Goal: Task Accomplishment & Management: Manage account settings

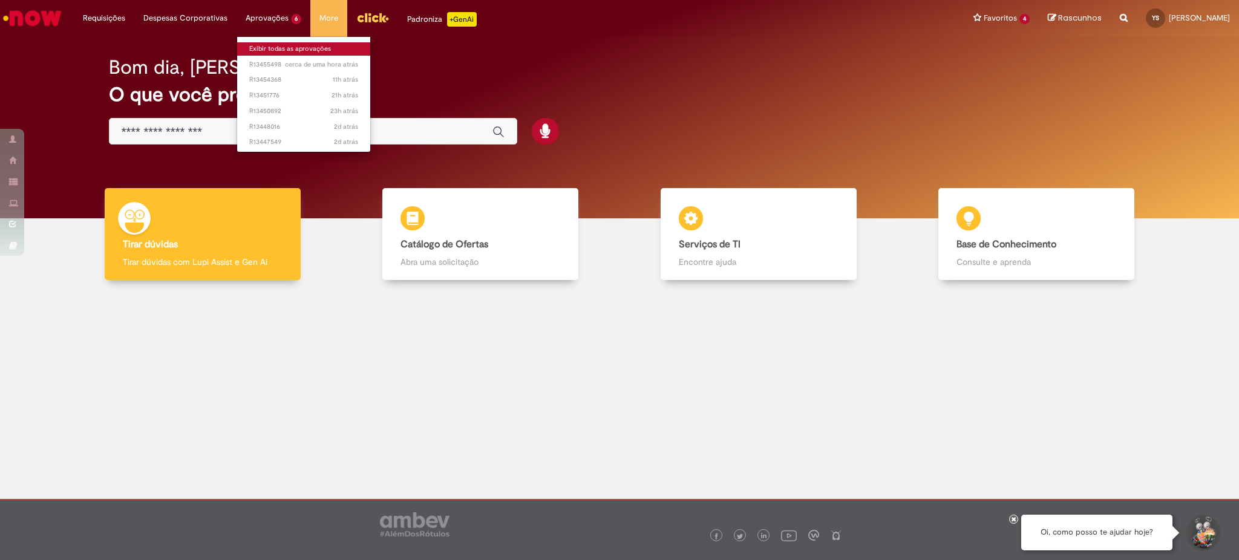
click at [281, 44] on link "Exibir todas as aprovações" at bounding box center [303, 48] width 133 height 13
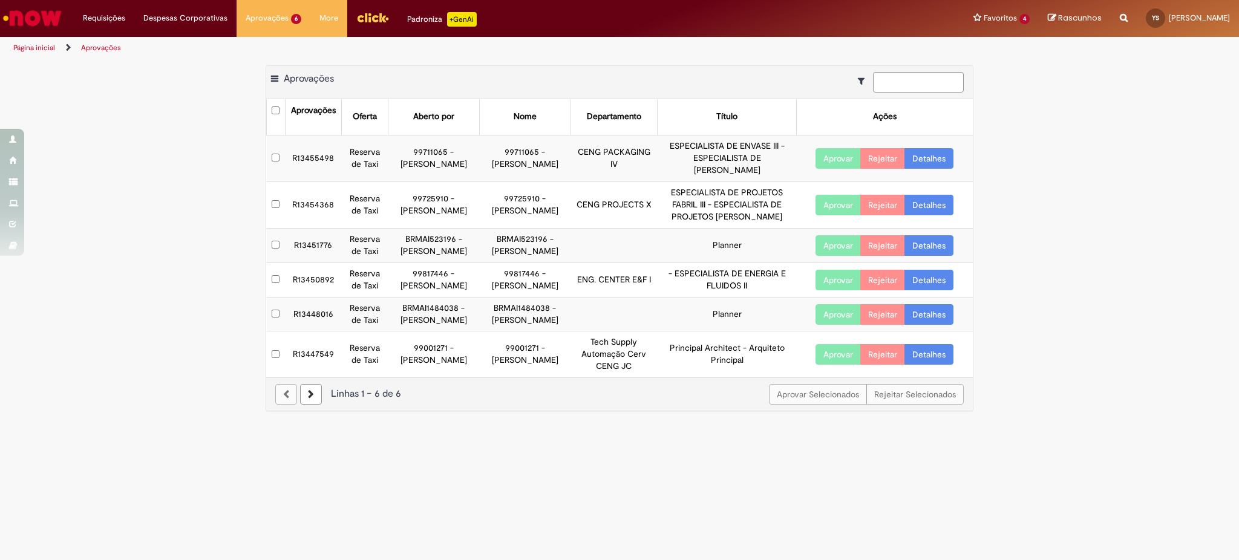
click at [920, 359] on link "Detalhes" at bounding box center [929, 354] width 49 height 21
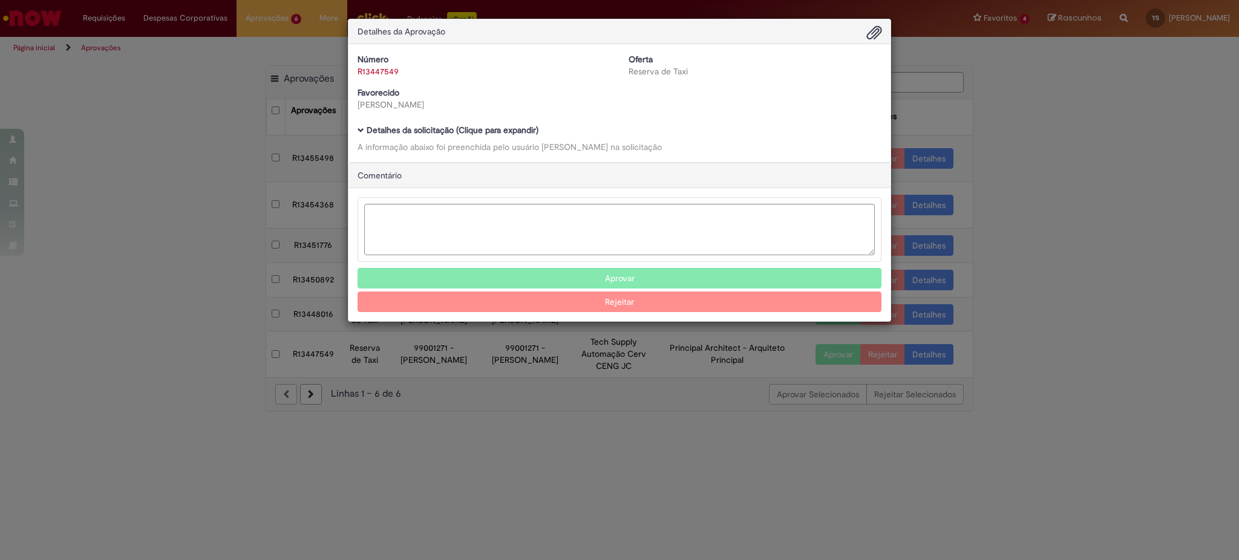
click at [485, 128] on b "Detalhes da solicitação (Clique para expandir)" at bounding box center [453, 130] width 172 height 11
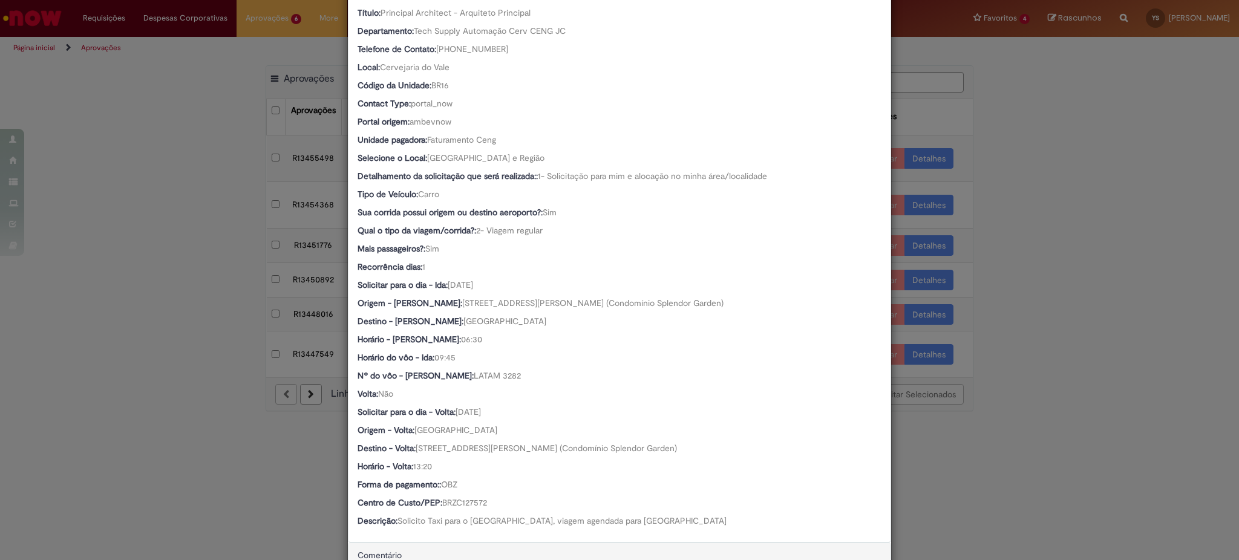
scroll to position [244, 0]
drag, startPoint x: 484, startPoint y: 503, endPoint x: 437, endPoint y: 508, distance: 47.4
click at [437, 508] on div "Centro de Custo/PEP: BRZC127572" at bounding box center [620, 503] width 524 height 15
copy span "BRZC127572"
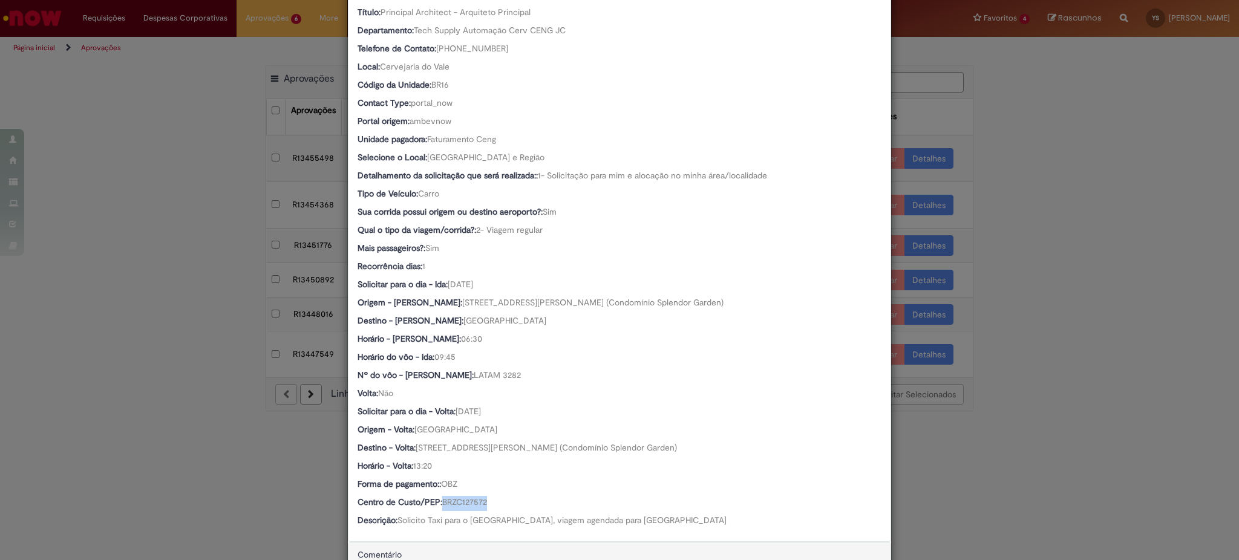
copy span "BRZC127572"
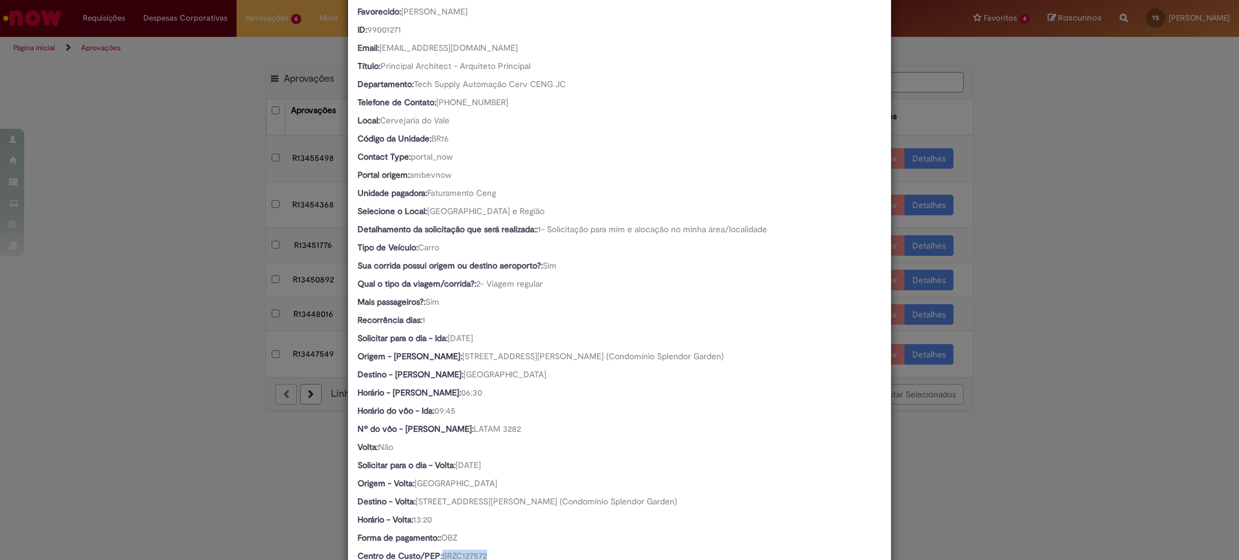
scroll to position [163, 0]
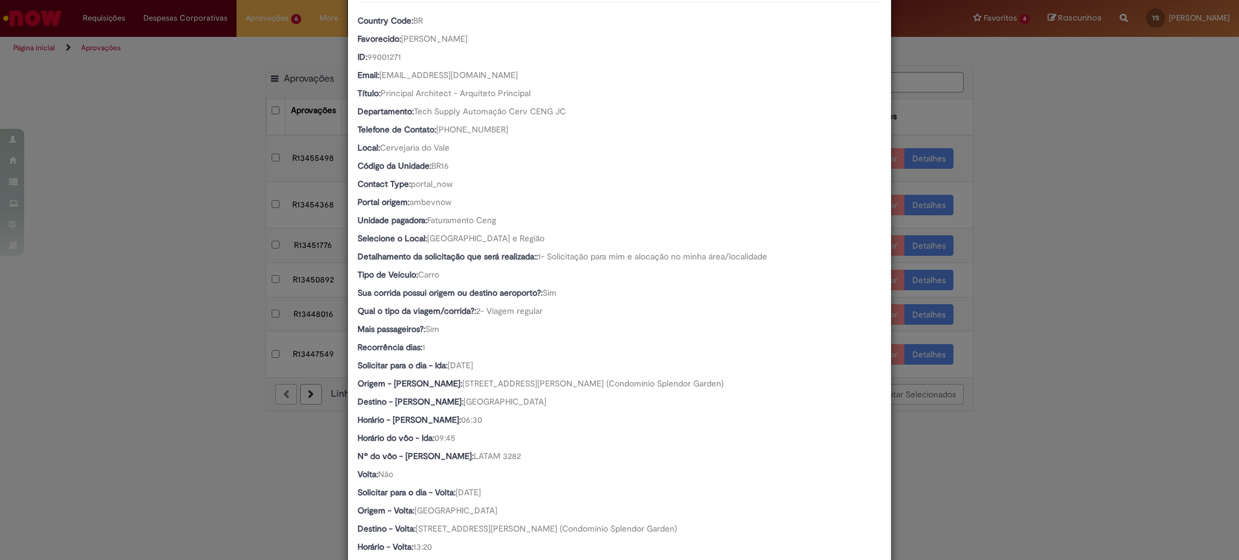
drag, startPoint x: 469, startPoint y: 42, endPoint x: 399, endPoint y: 39, distance: 69.7
click at [399, 39] on div "Favorecido: [PERSON_NAME]" at bounding box center [620, 40] width 524 height 15
copy span "[PERSON_NAME]"
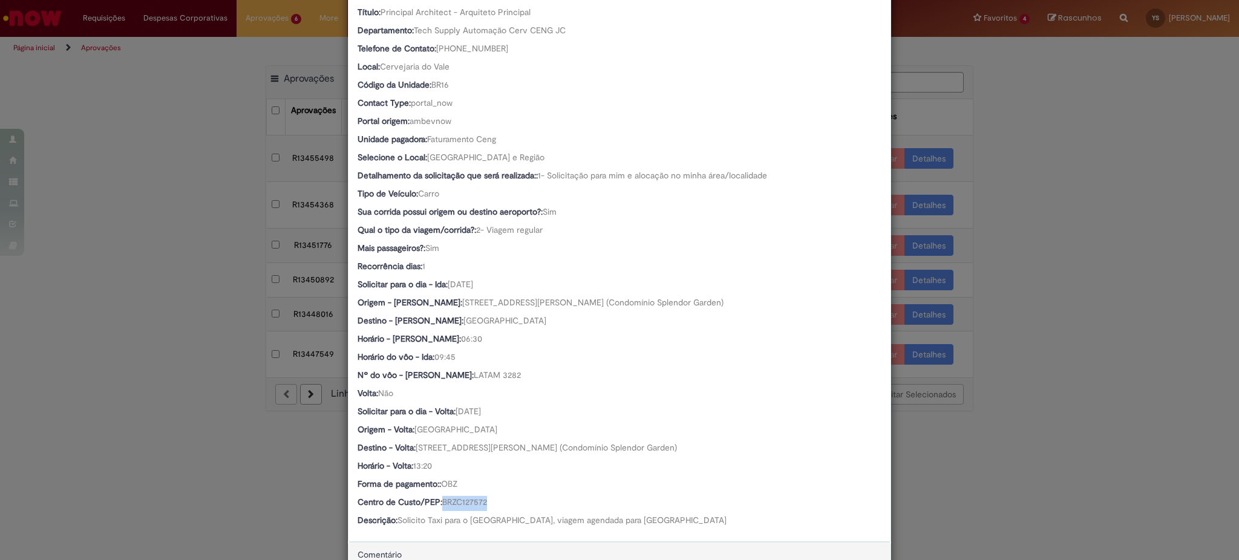
scroll to position [244, 0]
drag, startPoint x: 486, startPoint y: 502, endPoint x: 437, endPoint y: 506, distance: 48.6
click at [437, 506] on div "Centro de Custo/PEP: BRZC127572" at bounding box center [620, 503] width 524 height 15
copy span "BRZC127572"
click at [161, 220] on div "Detalhes da Aprovação Número R13447549 Oferta Reserva de Taxi Favorecido [PERSO…" at bounding box center [619, 280] width 1239 height 560
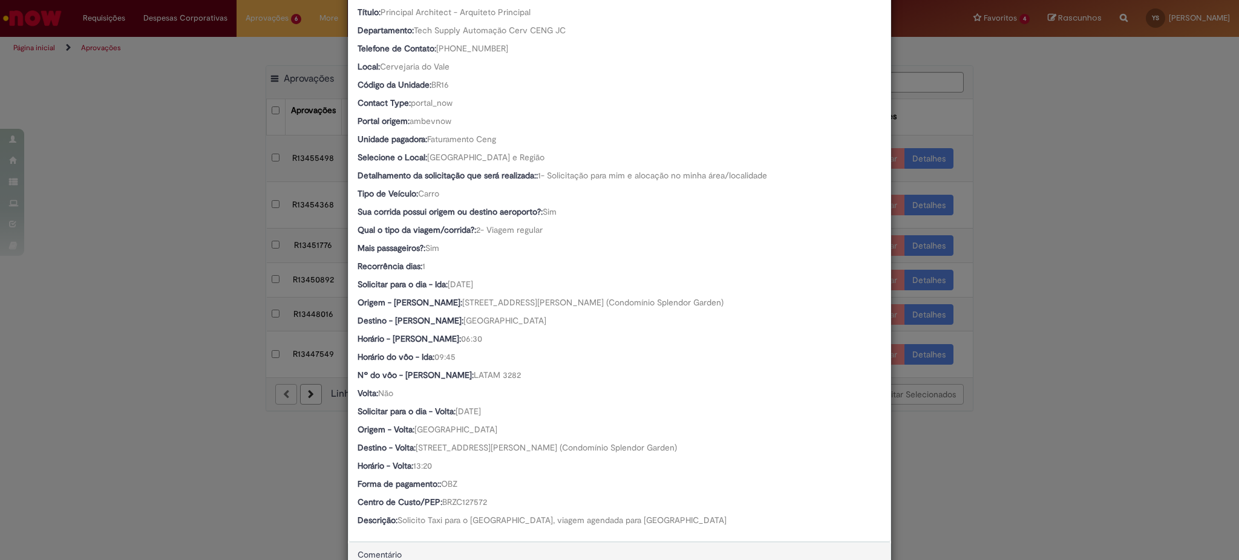
scroll to position [244, 0]
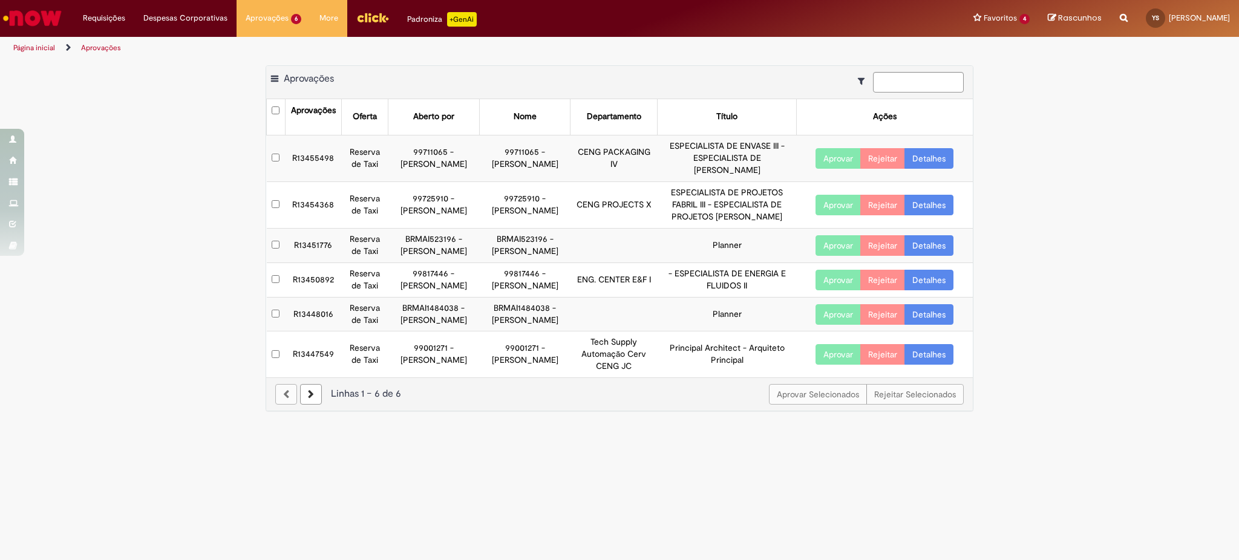
click at [920, 316] on link "Detalhes" at bounding box center [929, 314] width 49 height 21
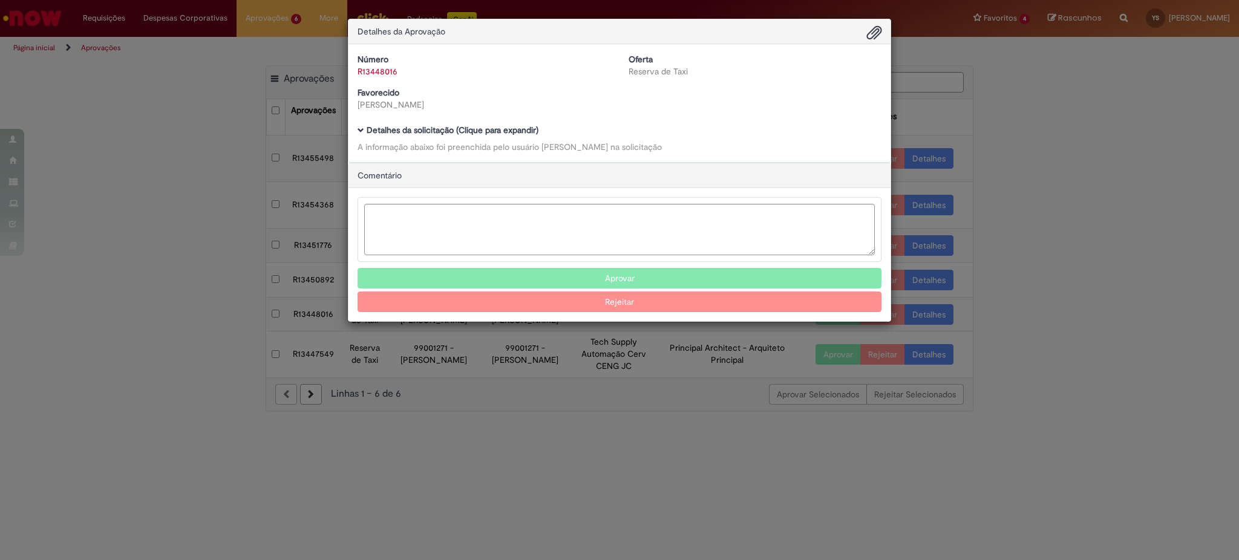
click at [402, 120] on div "Número R13448016 Oferta Reserva de Taxi Favorecido [PERSON_NAME]" at bounding box center [620, 86] width 542 height 67
click at [401, 129] on b "Detalhes da solicitação (Clique para expandir)" at bounding box center [453, 130] width 172 height 11
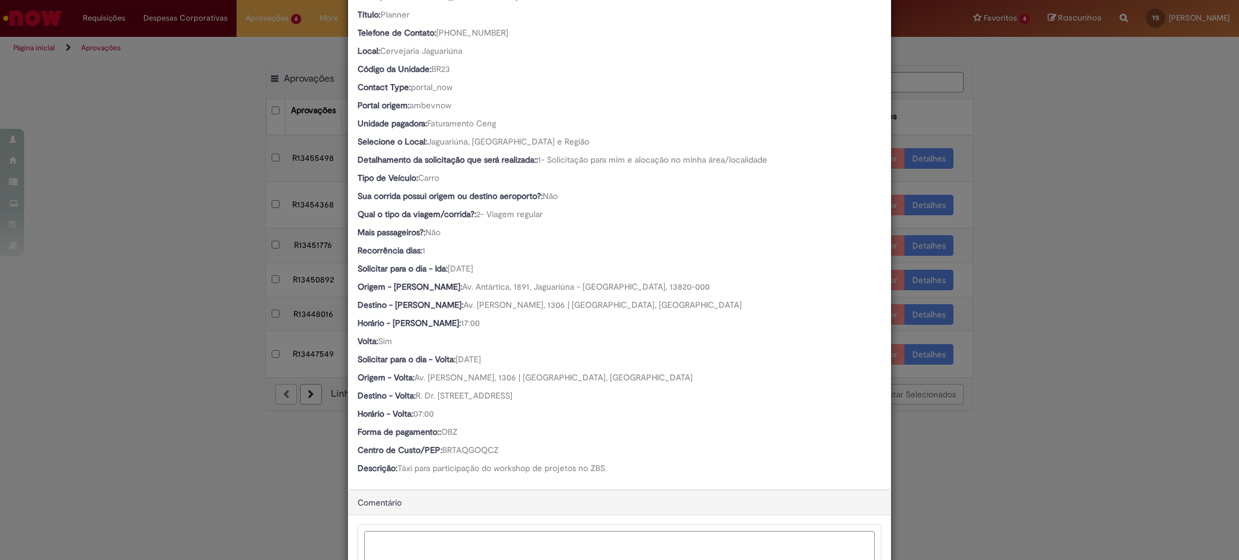
scroll to position [241, 0]
click at [736, 421] on div "Horário - Volta: 07:00" at bounding box center [620, 416] width 524 height 15
click at [479, 453] on span "BRTAQGOQCZ" at bounding box center [470, 450] width 56 height 11
drag, startPoint x: 485, startPoint y: 453, endPoint x: 437, endPoint y: 454, distance: 48.4
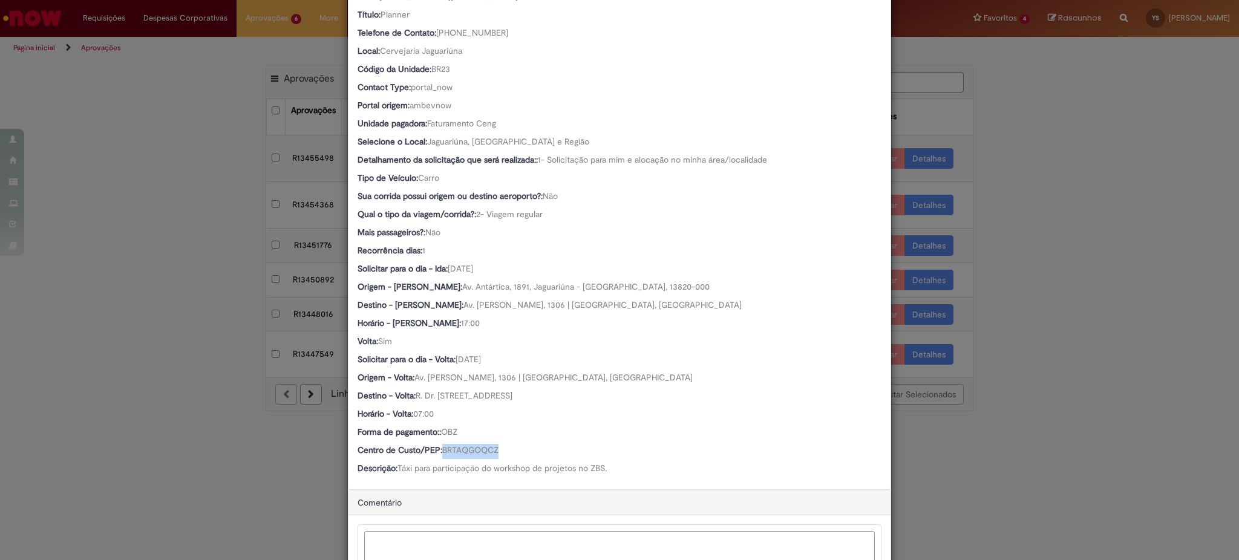
click at [437, 454] on div "Centro de Custo/PEP: BRTAQGOQCZ" at bounding box center [620, 451] width 524 height 15
copy span "BRTAQGOQCZ"
click at [465, 421] on div "Horário - Volta: 07:00" at bounding box center [620, 415] width 524 height 15
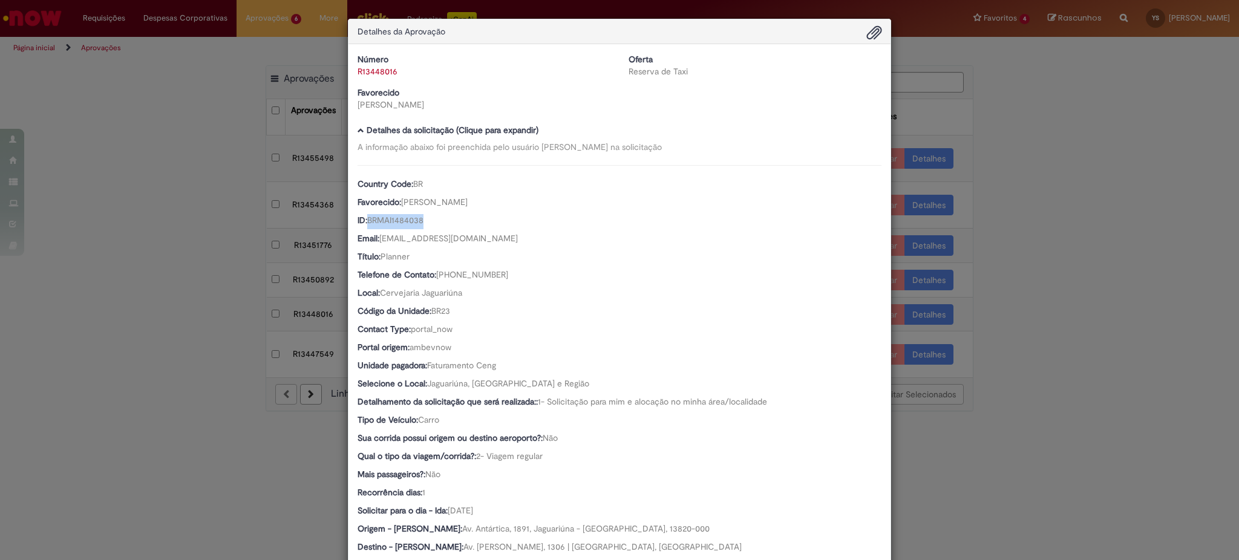
drag, startPoint x: 421, startPoint y: 227, endPoint x: 362, endPoint y: 226, distance: 58.1
click at [362, 226] on div "ID: BRMAI1484038" at bounding box center [620, 221] width 524 height 15
drag, startPoint x: 480, startPoint y: 203, endPoint x: 397, endPoint y: 209, distance: 83.7
click at [397, 209] on div "Favorecido: [PERSON_NAME]" at bounding box center [620, 203] width 524 height 15
copy span "[PERSON_NAME]"
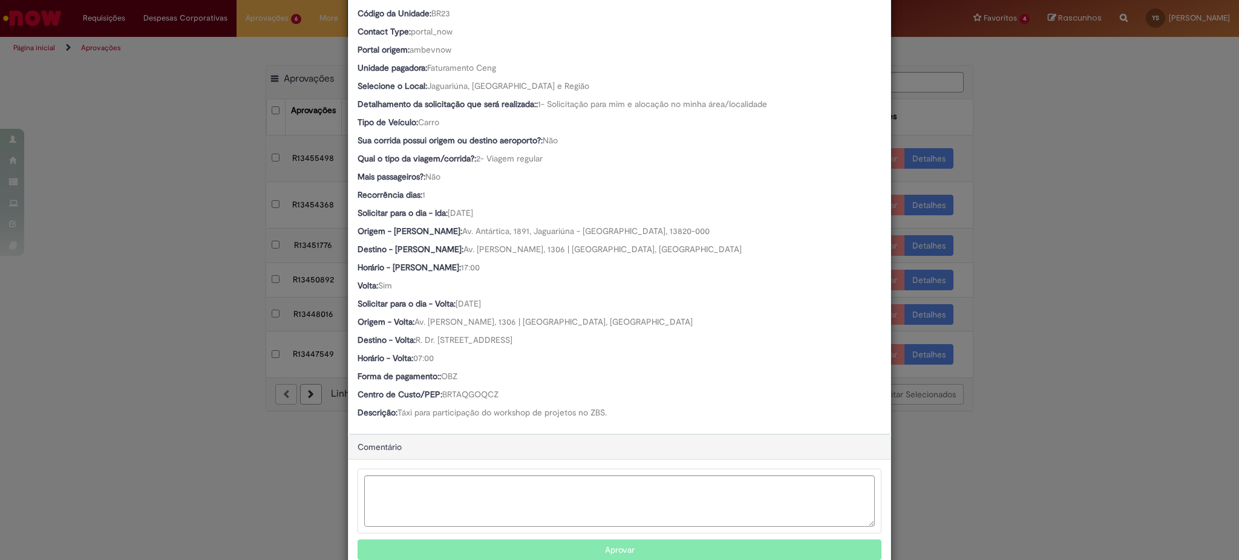
scroll to position [351, 0]
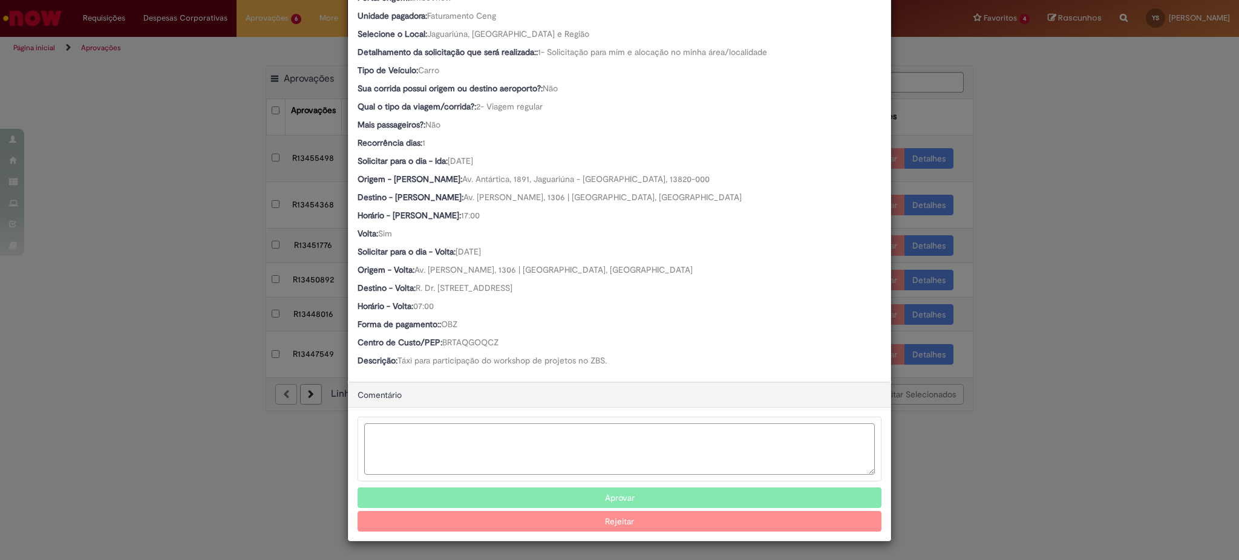
click at [441, 436] on textarea "Ambev Approval Modal" at bounding box center [619, 449] width 511 height 51
type textarea "*"
drag, startPoint x: 497, startPoint y: 344, endPoint x: 439, endPoint y: 342, distance: 57.5
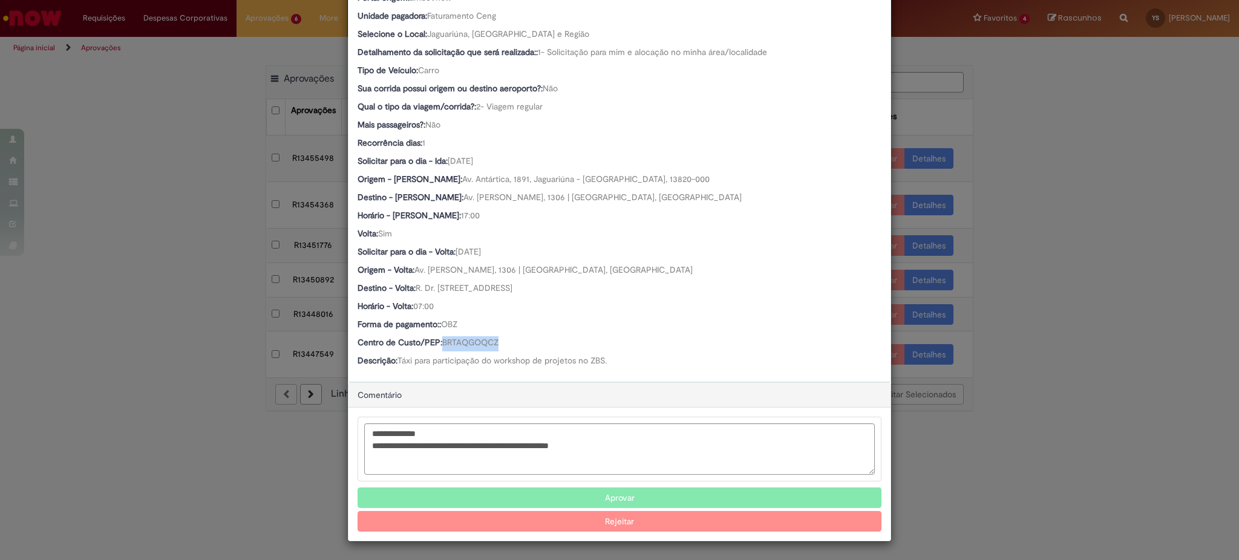
click at [439, 342] on div "Centro de Custo/PEP: BRTAQGOQCZ" at bounding box center [620, 343] width 524 height 15
copy span "BRTAQGOQCZ"
click at [609, 445] on textarea "**********" at bounding box center [619, 449] width 511 height 51
paste textarea "**********"
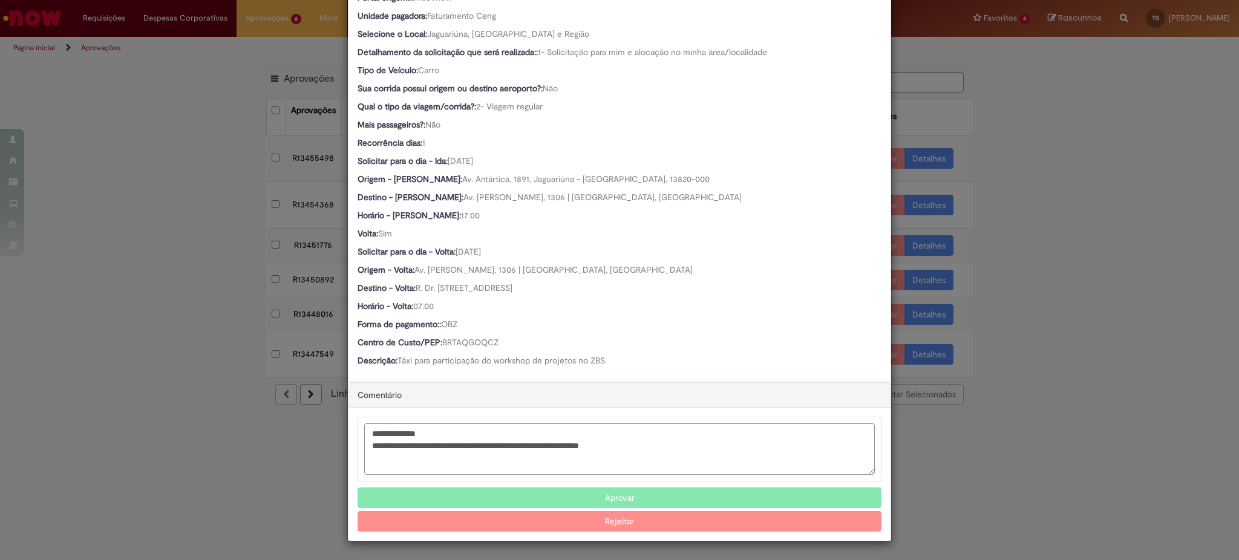
type textarea "**********"
click at [679, 453] on textarea "**********" at bounding box center [619, 449] width 511 height 51
click at [621, 494] on button "Aprovar" at bounding box center [620, 498] width 524 height 21
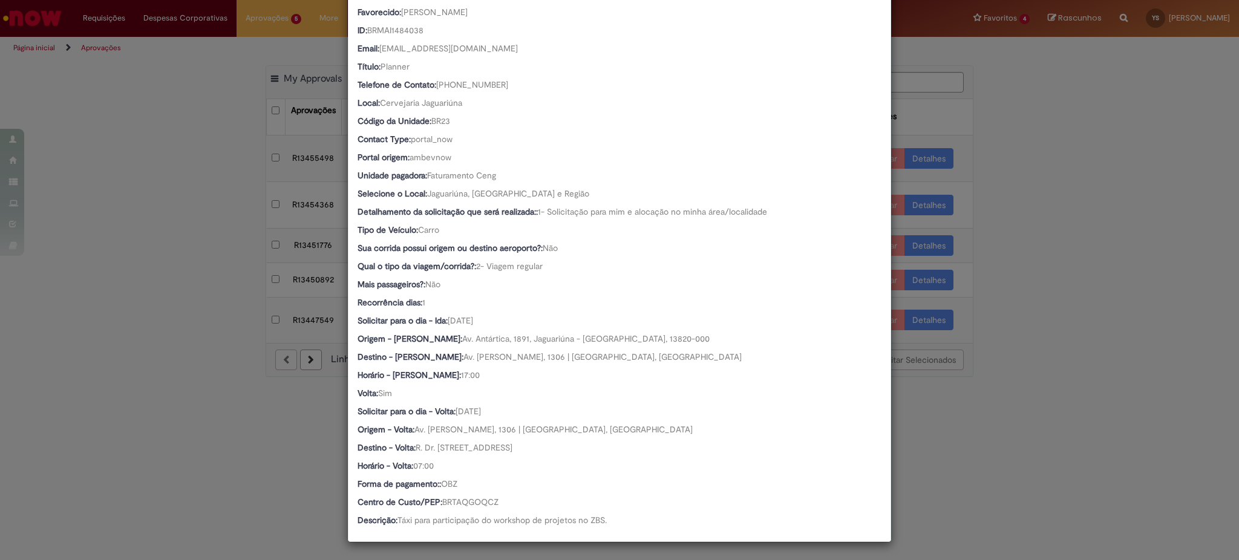
click at [172, 335] on div "Detalhes da Aprovação Número R13448016 Oferta Reserva de Taxi Favorecido [PERSO…" at bounding box center [619, 280] width 1239 height 560
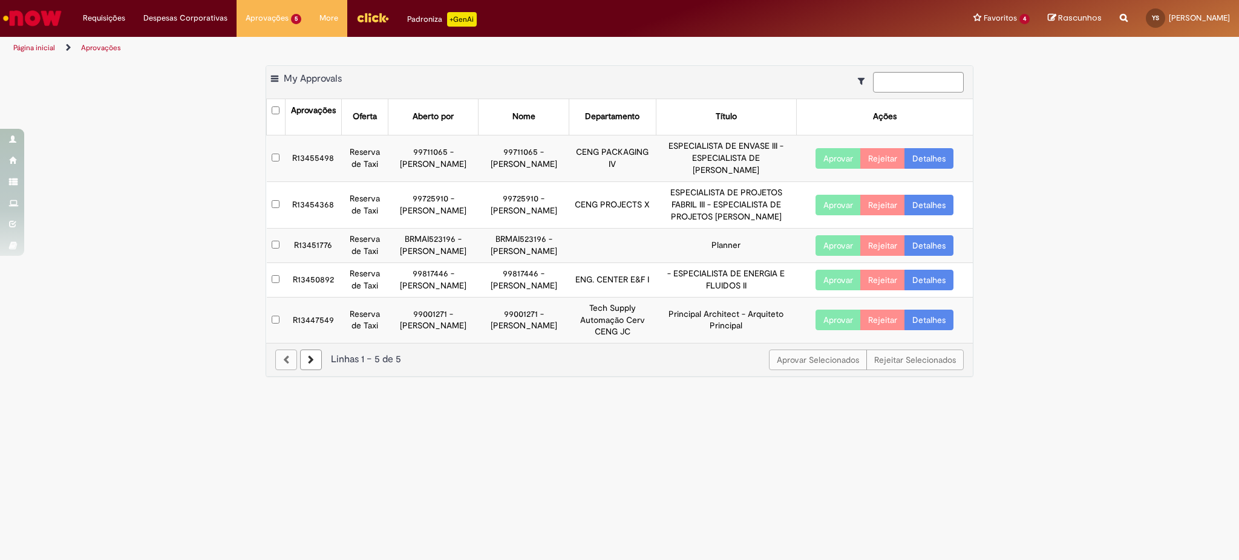
click at [935, 324] on link "Detalhes" at bounding box center [929, 320] width 49 height 21
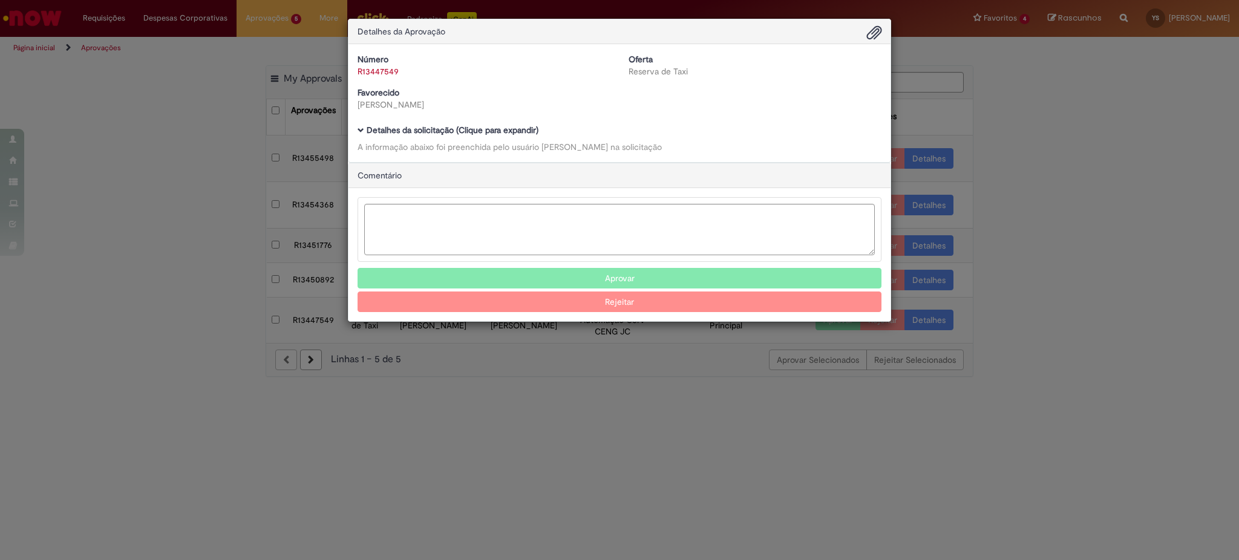
click at [489, 122] on div "Número R13447549 Oferta Reserva de Taxi Favorecido [PERSON_NAME] Baixar arquivo…" at bounding box center [620, 103] width 542 height 118
click at [490, 129] on b "Detalhes da solicitação (Clique para expandir)" at bounding box center [453, 130] width 172 height 11
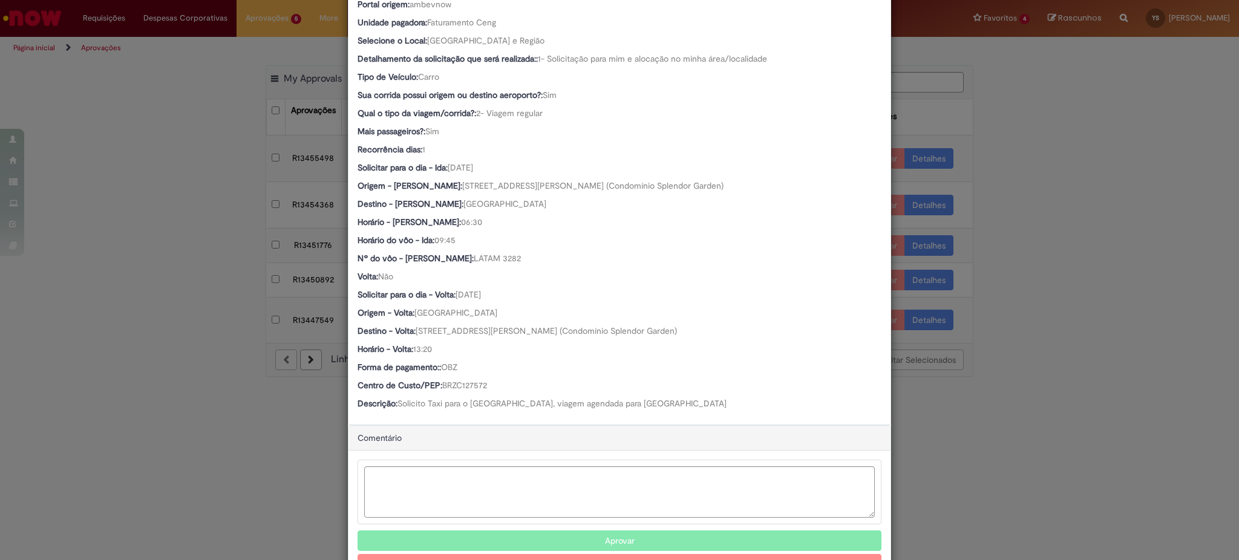
scroll to position [325, 0]
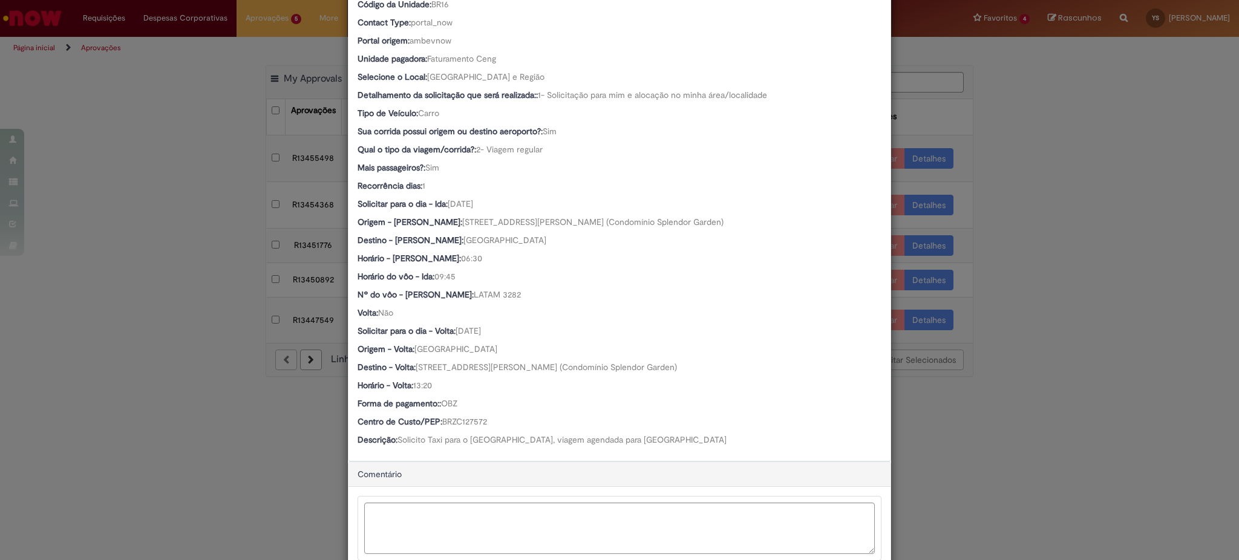
click at [96, 342] on div "Detalhes da Aprovação Número R13447549 Oferta Reserva de Taxi Favorecido [PERSO…" at bounding box center [619, 280] width 1239 height 560
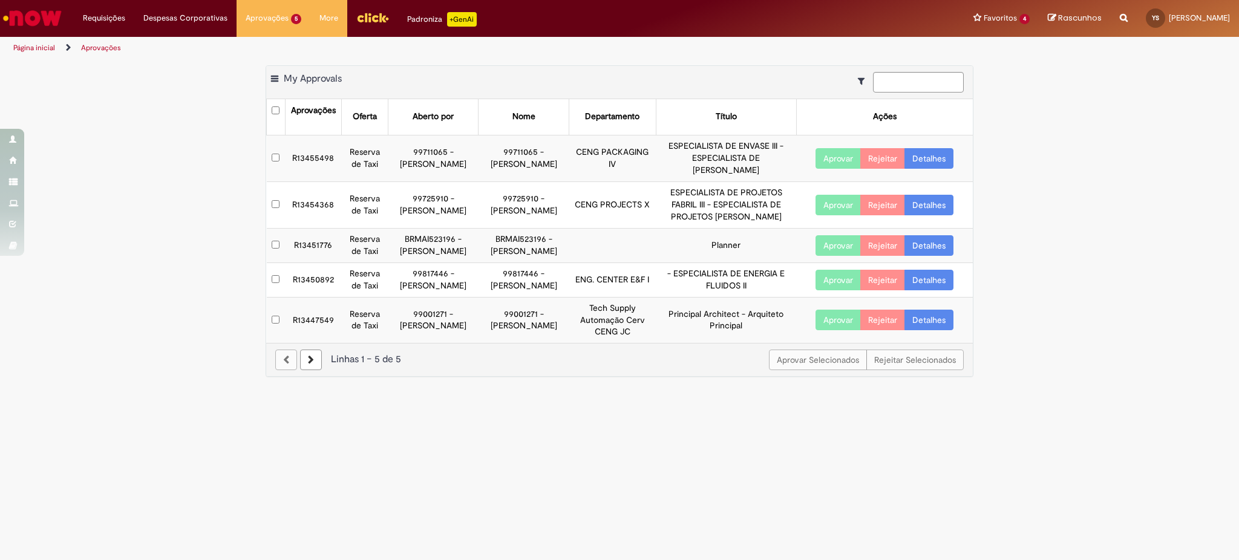
scroll to position [324, 0]
click at [943, 283] on link "Detalhes" at bounding box center [929, 280] width 49 height 21
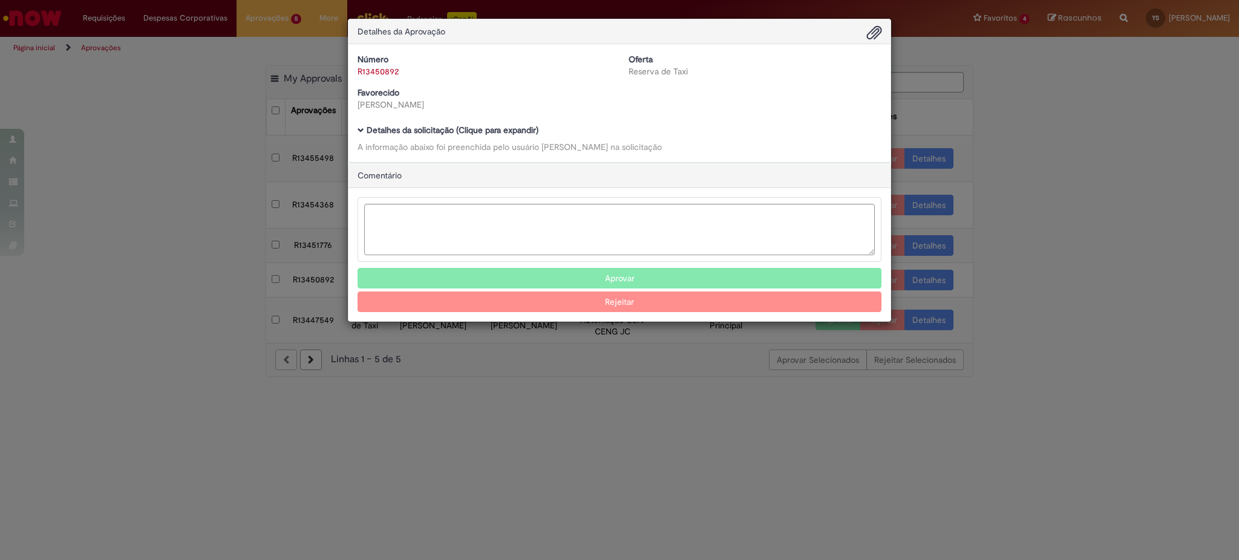
click at [476, 131] on b "Detalhes da solicitação (Clique para expandir)" at bounding box center [453, 130] width 172 height 11
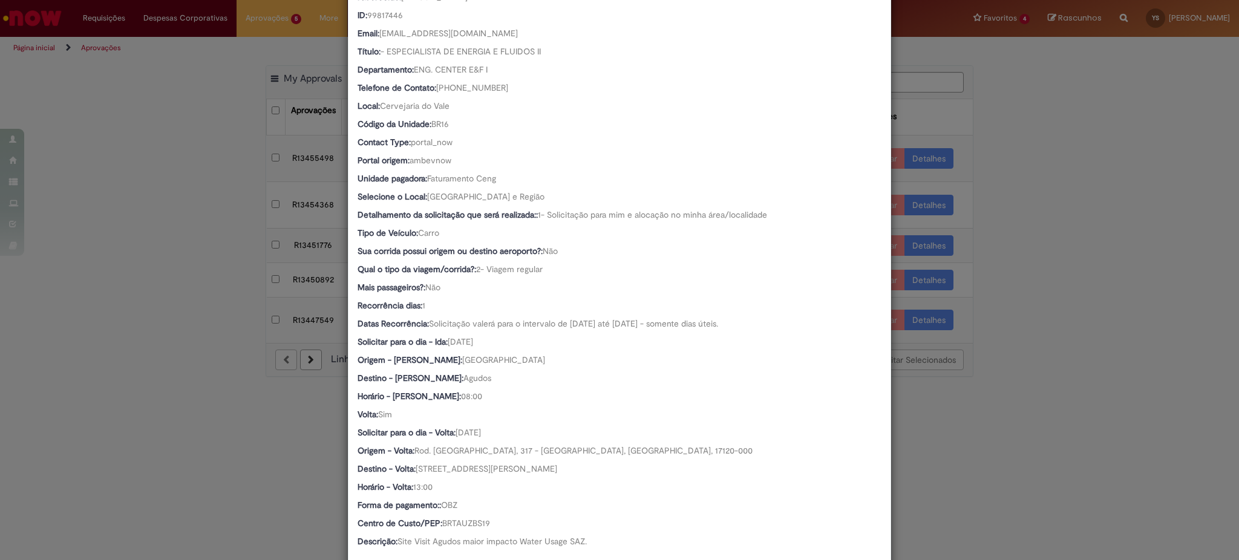
scroll to position [242, 0]
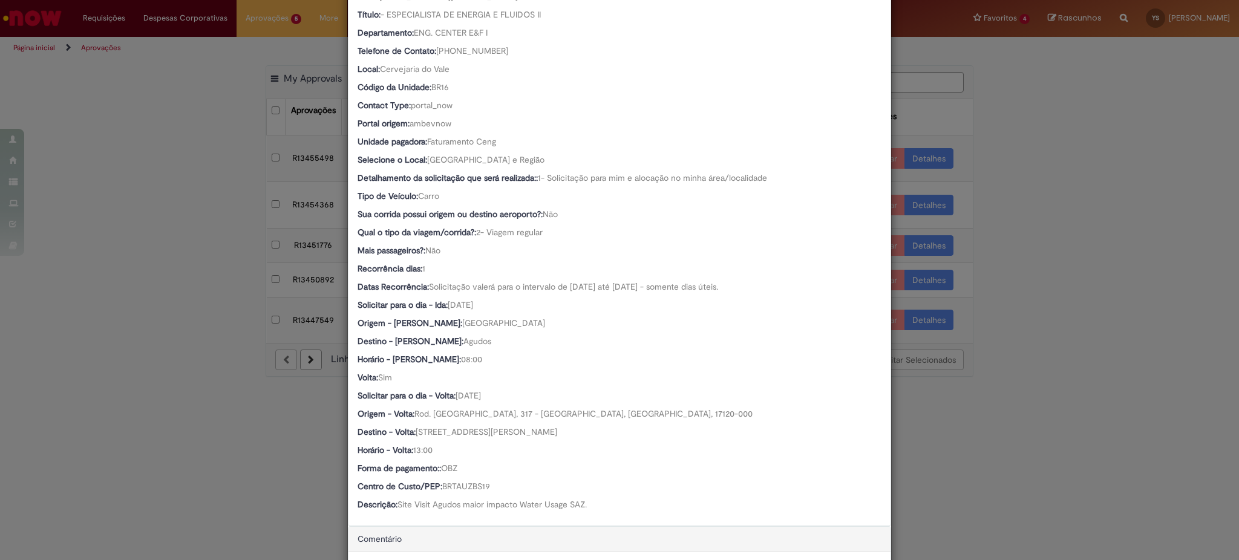
click at [200, 243] on div "Detalhes da Aprovação Número R13450892 Oferta Reserva de Taxi Favorecido [PERSO…" at bounding box center [619, 280] width 1239 height 560
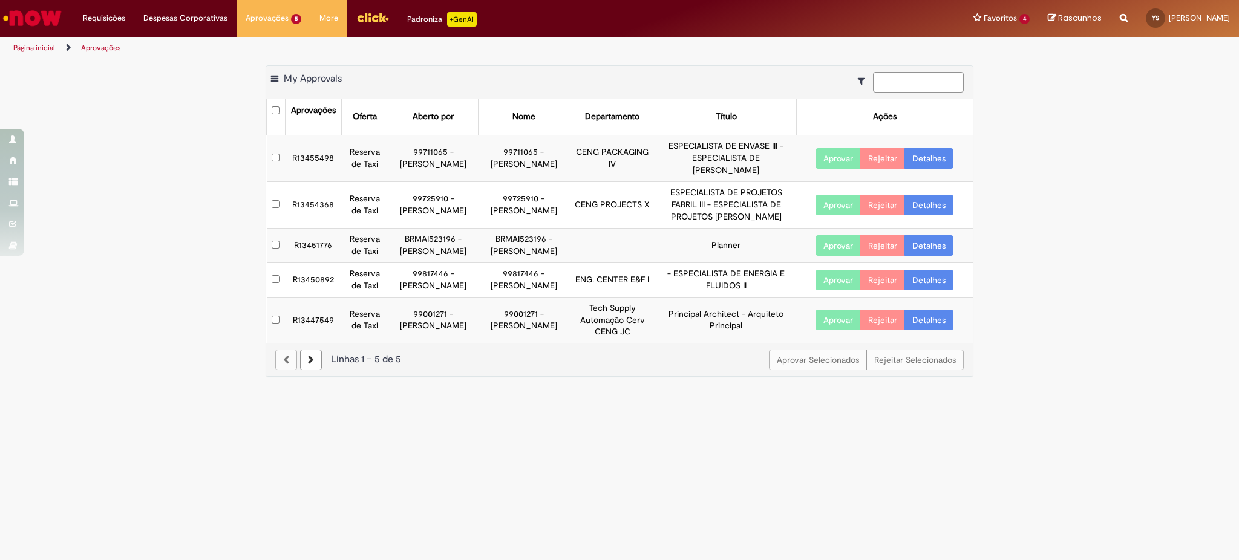
click at [926, 241] on link "Detalhes" at bounding box center [929, 245] width 49 height 21
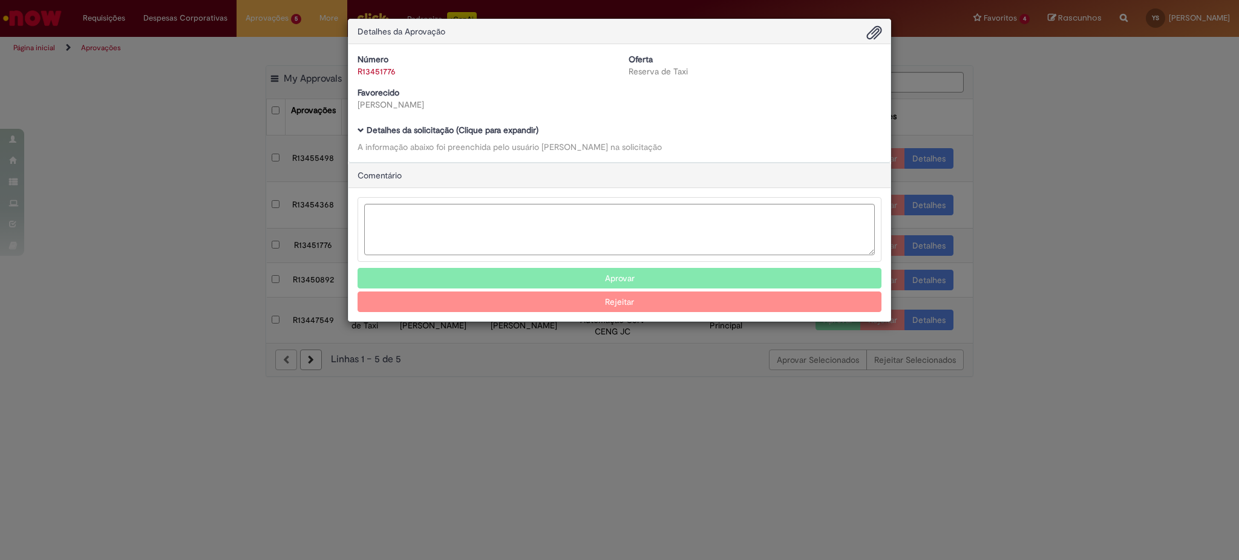
click at [466, 135] on b "Detalhes da solicitação (Clique para expandir)" at bounding box center [453, 130] width 172 height 11
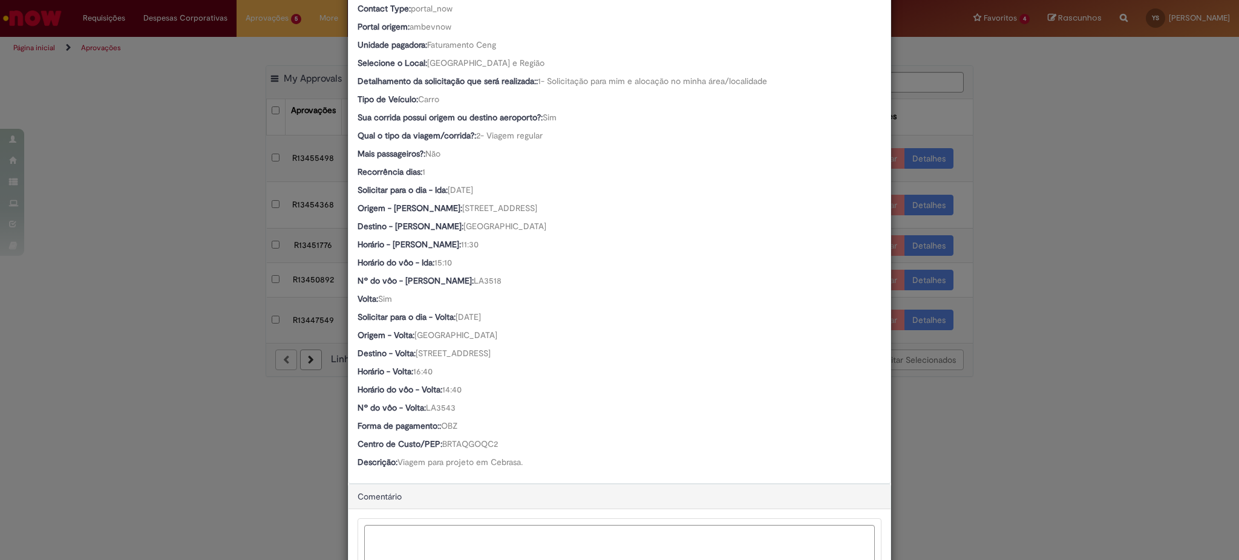
scroll to position [424, 0]
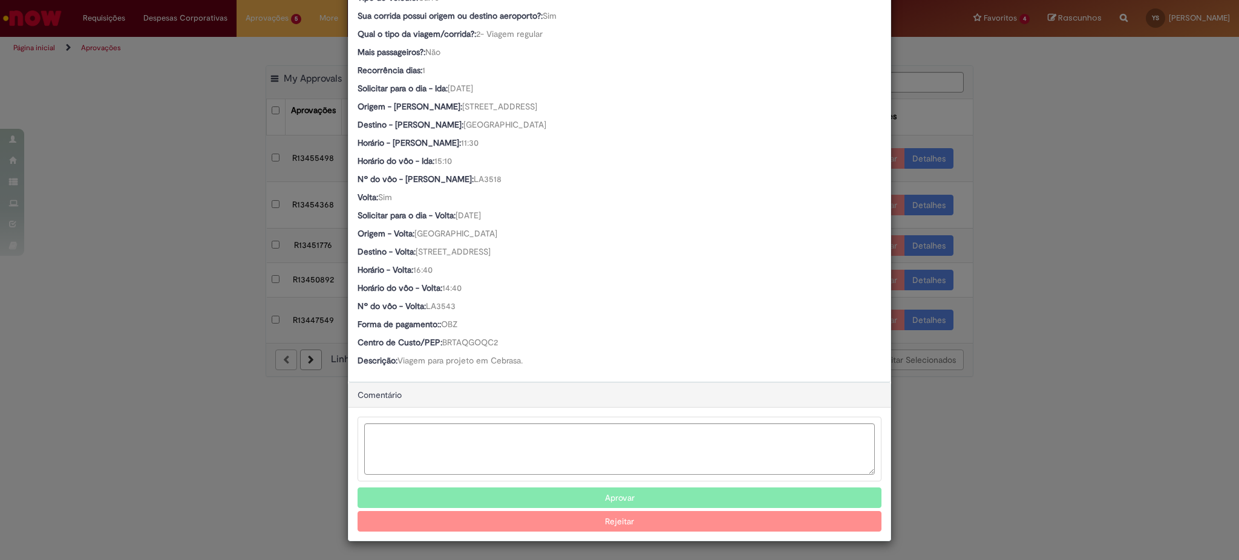
click at [618, 494] on button "Aprovar" at bounding box center [620, 498] width 524 height 21
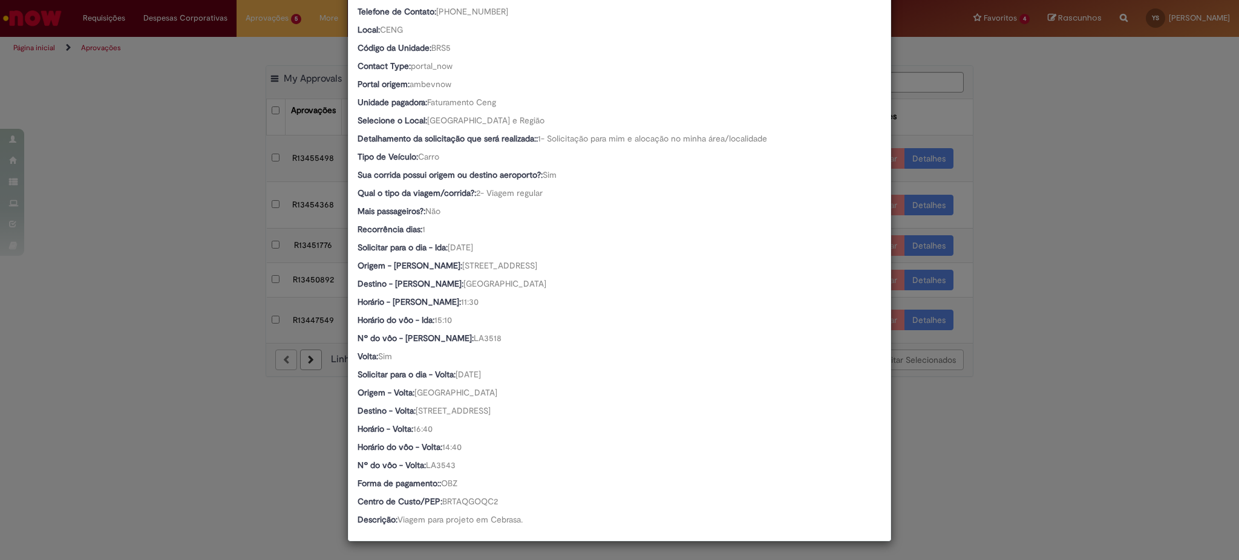
scroll to position [263, 0]
click at [188, 432] on div "Detalhes da Aprovação Número R13451776 Oferta Reserva de Taxi Favorecido [PERSO…" at bounding box center [619, 280] width 1239 height 560
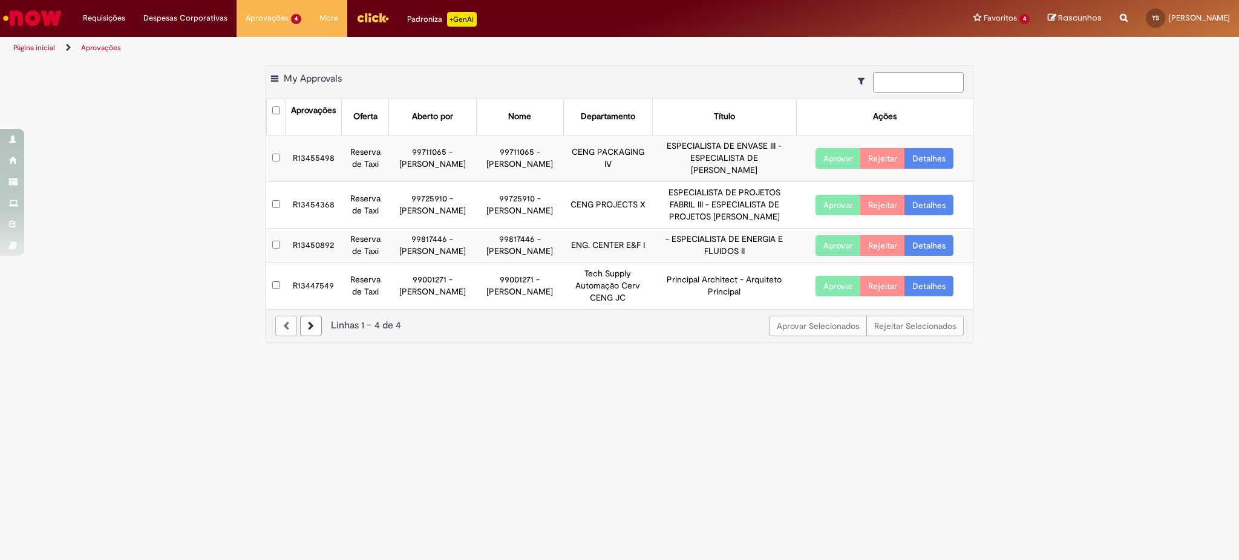
click at [922, 195] on link "Detalhes" at bounding box center [929, 205] width 49 height 21
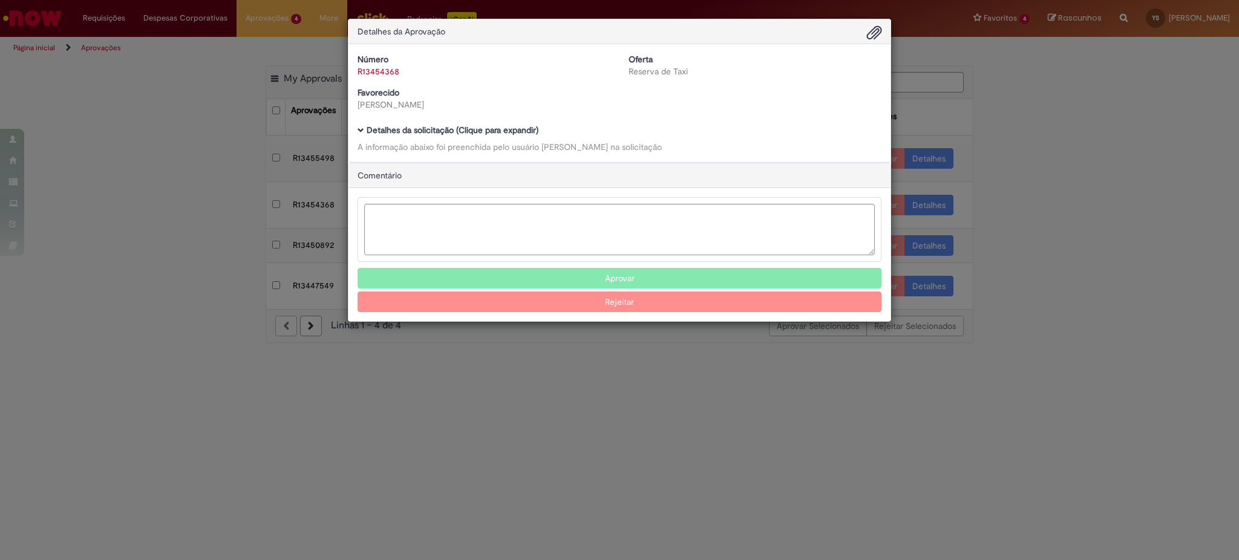
click at [510, 136] on div "Detalhes da solicitação (Clique para expandir) A informação abaixo foi preenchi…" at bounding box center [620, 139] width 524 height 27
click at [507, 133] on b "Detalhes da solicitação (Clique para expandir)" at bounding box center [453, 130] width 172 height 11
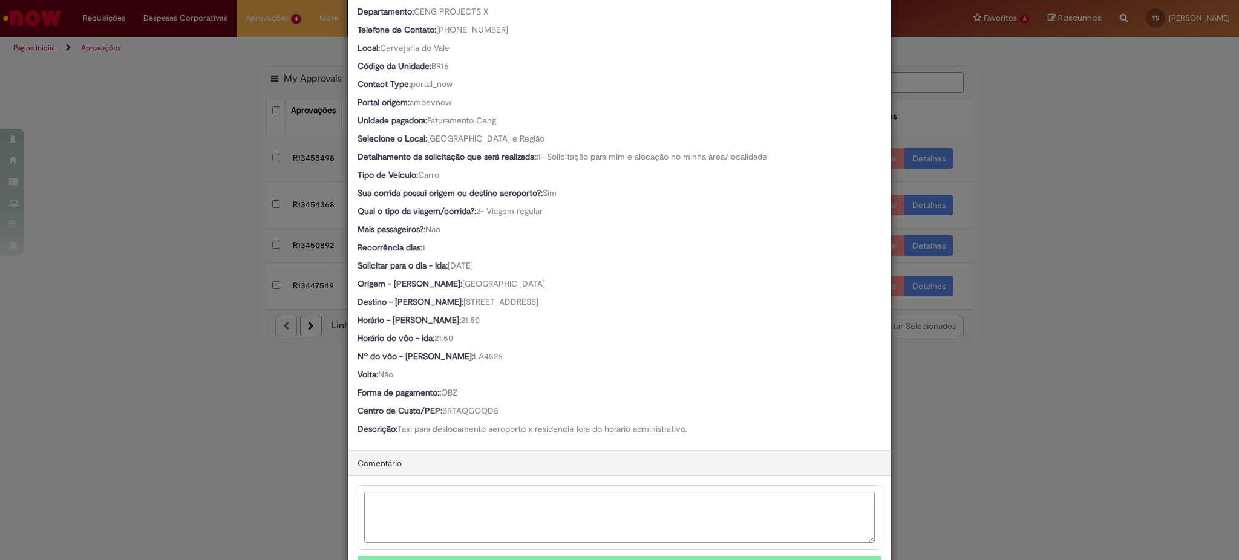
scroll to position [322, 0]
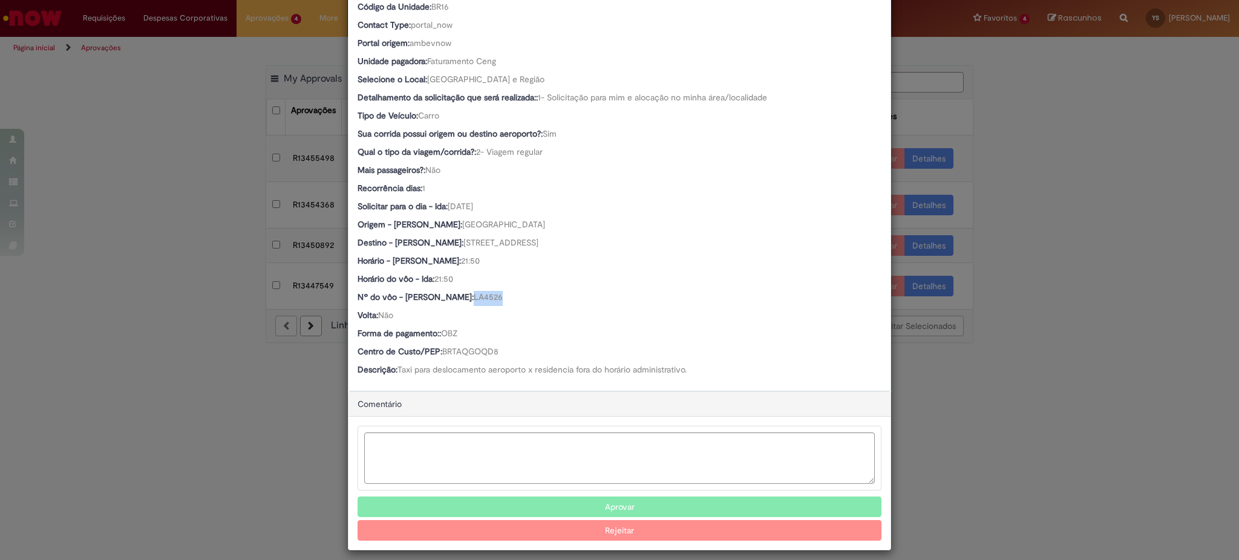
drag, startPoint x: 413, startPoint y: 298, endPoint x: 442, endPoint y: 300, distance: 28.5
click at [474, 300] on span "LA4526" at bounding box center [488, 297] width 29 height 11
copy span "LA4526"
click at [468, 290] on div "Country Code: BR Favorecido: [PERSON_NAME] ID: 99725910 Email: [EMAIL_ADDRESS][…" at bounding box center [620, 111] width 524 height 536
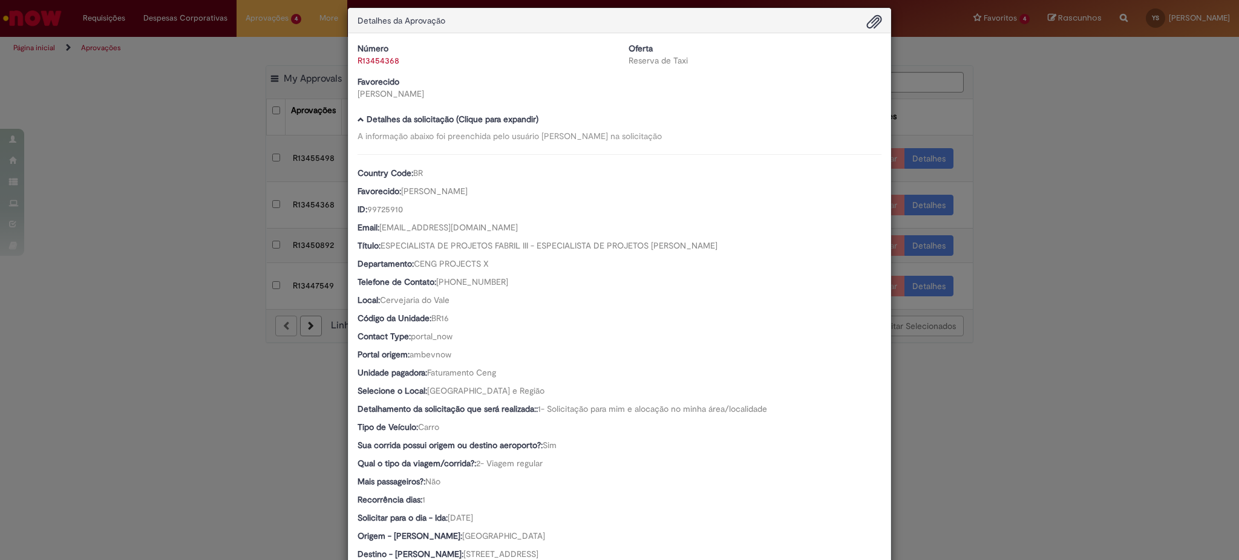
scroll to position [0, 0]
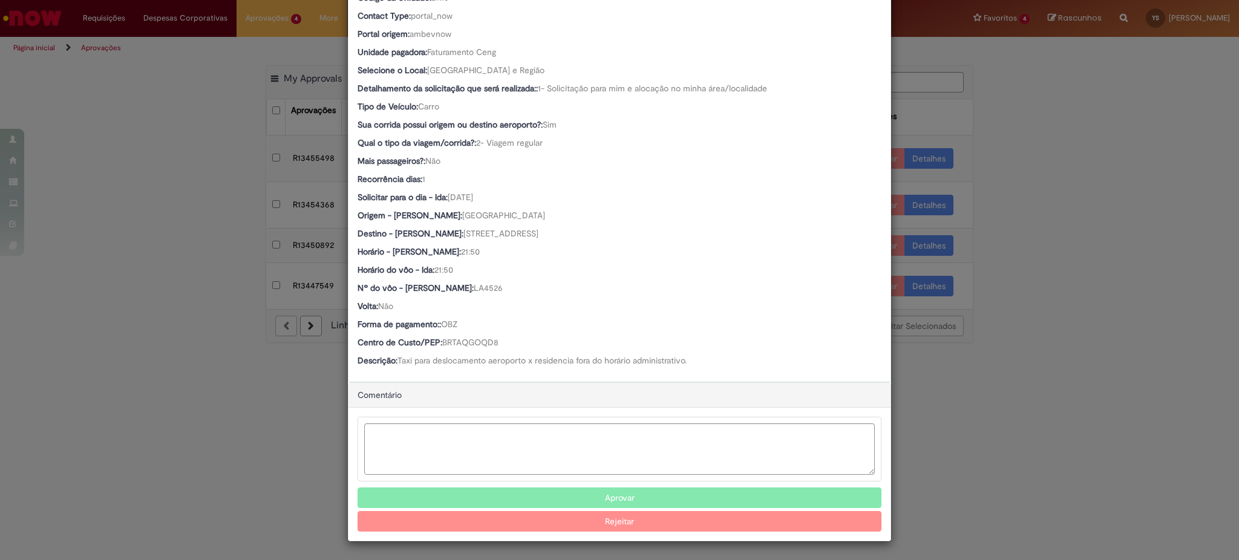
click at [620, 500] on button "Aprovar" at bounding box center [620, 498] width 524 height 21
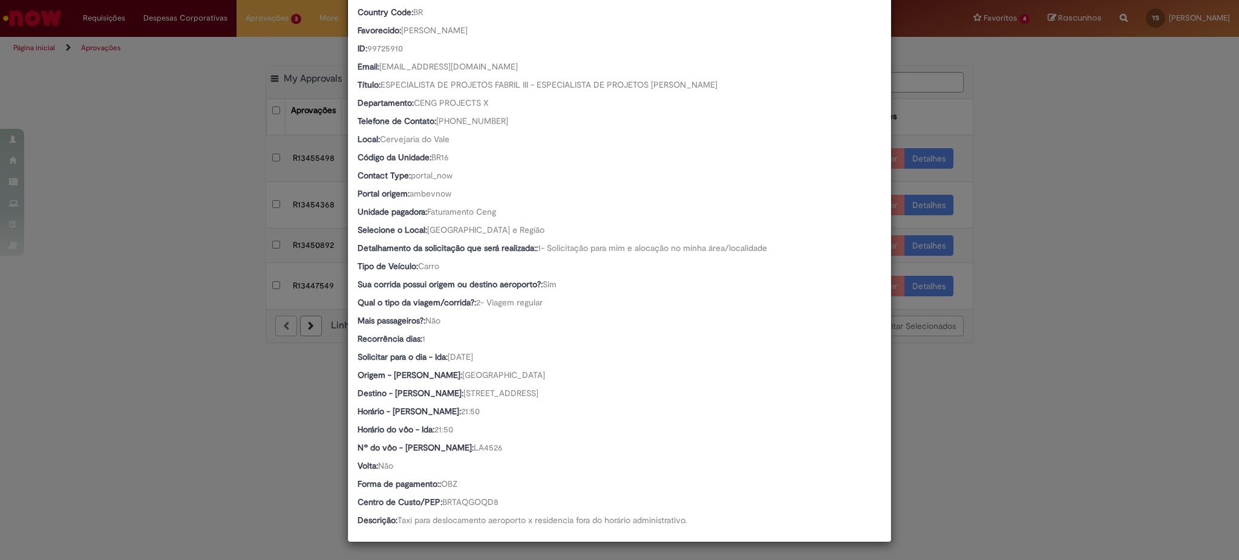
click at [209, 326] on div "Detalhes da Aprovação Número R13454368 Oferta Reserva de Taxi Favorecido [PERSO…" at bounding box center [619, 280] width 1239 height 560
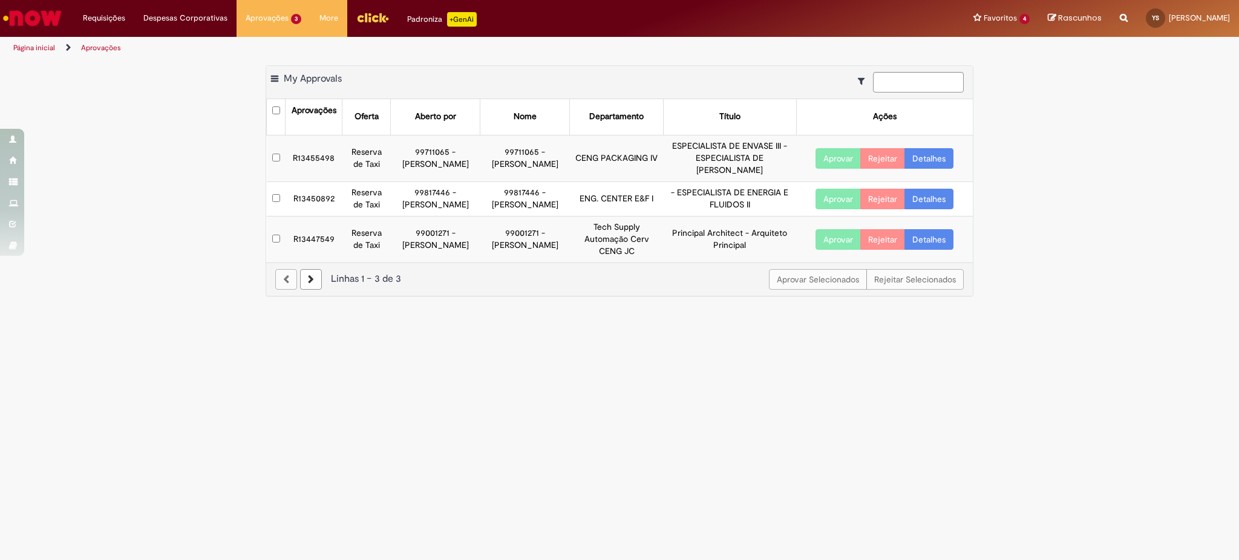
click at [930, 159] on link "Detalhes" at bounding box center [929, 158] width 49 height 21
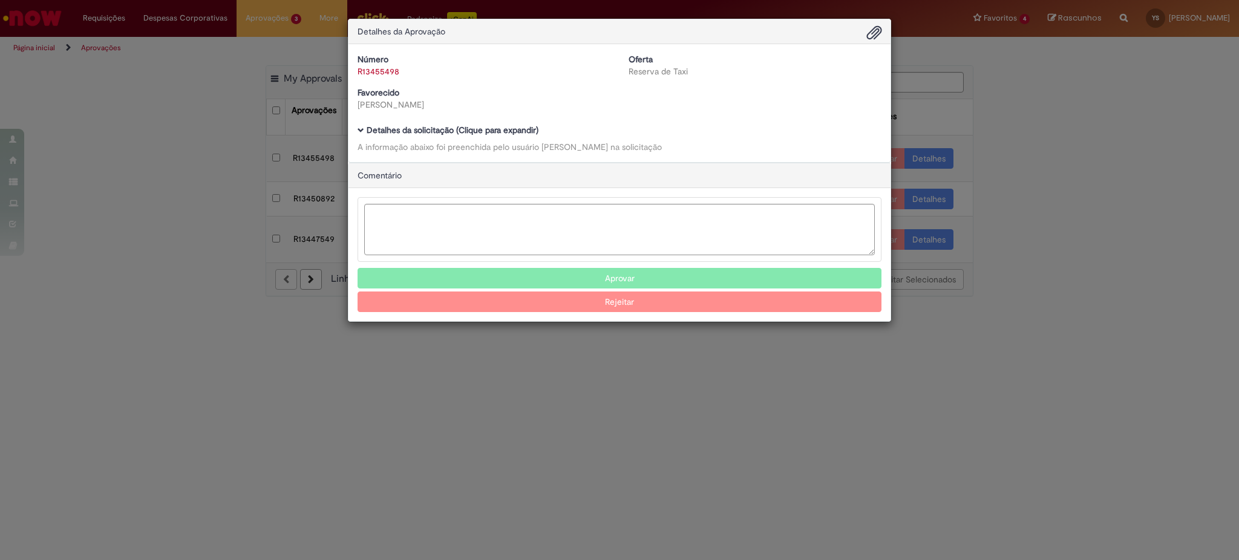
click at [429, 126] on b "Detalhes da solicitação (Clique para expandir)" at bounding box center [453, 130] width 172 height 11
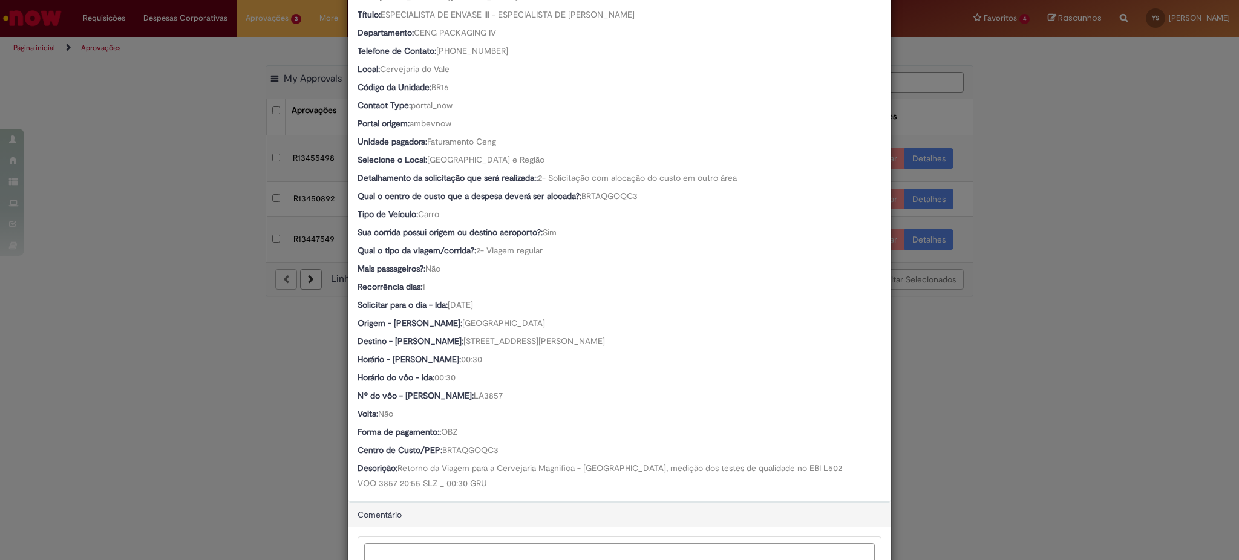
scroll to position [322, 0]
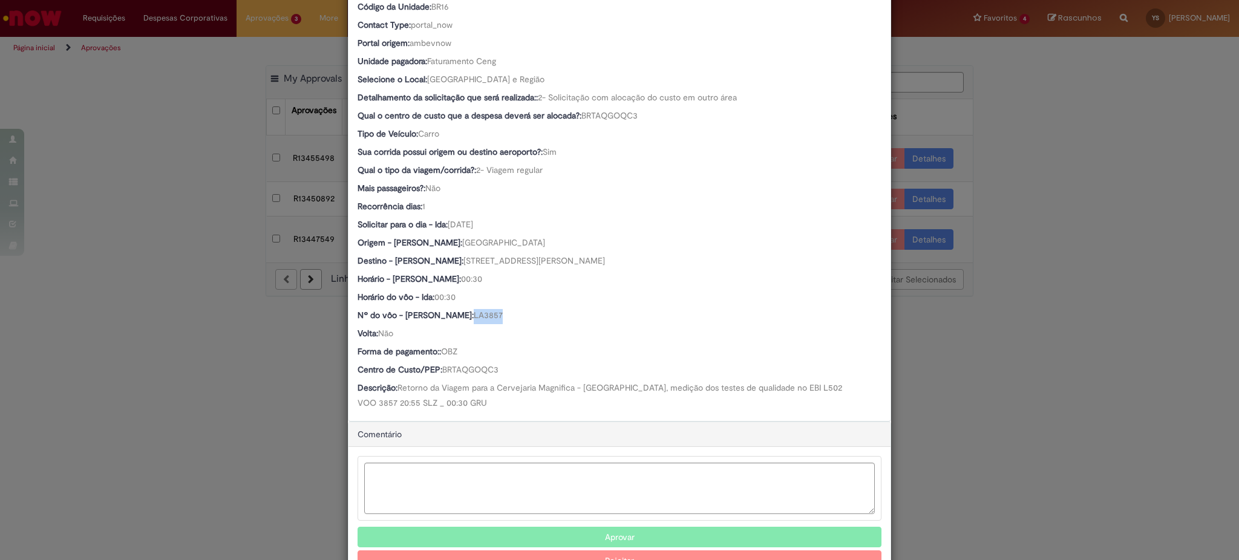
drag, startPoint x: 414, startPoint y: 316, endPoint x: 442, endPoint y: 319, distance: 28.6
click at [442, 319] on div "Nº do vôo - [PERSON_NAME]: LA3857" at bounding box center [620, 316] width 524 height 15
copy span "LA3857"
click at [475, 292] on div "Horário do vôo - Ida: 00:30" at bounding box center [620, 298] width 524 height 15
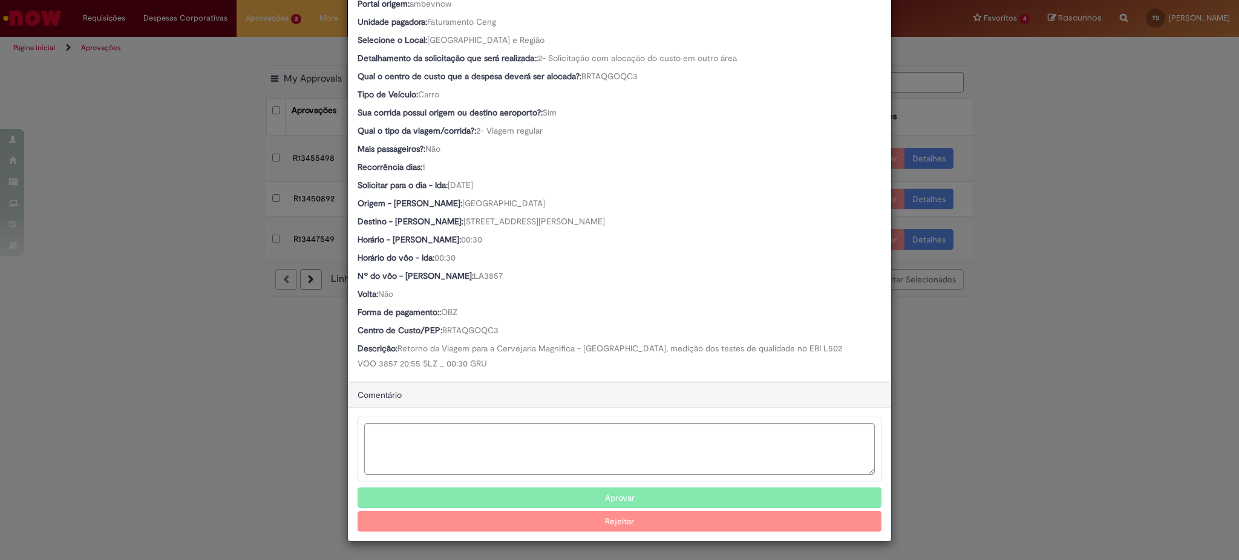
scroll to position [362, 0]
click at [617, 494] on button "Aprovar" at bounding box center [620, 498] width 524 height 21
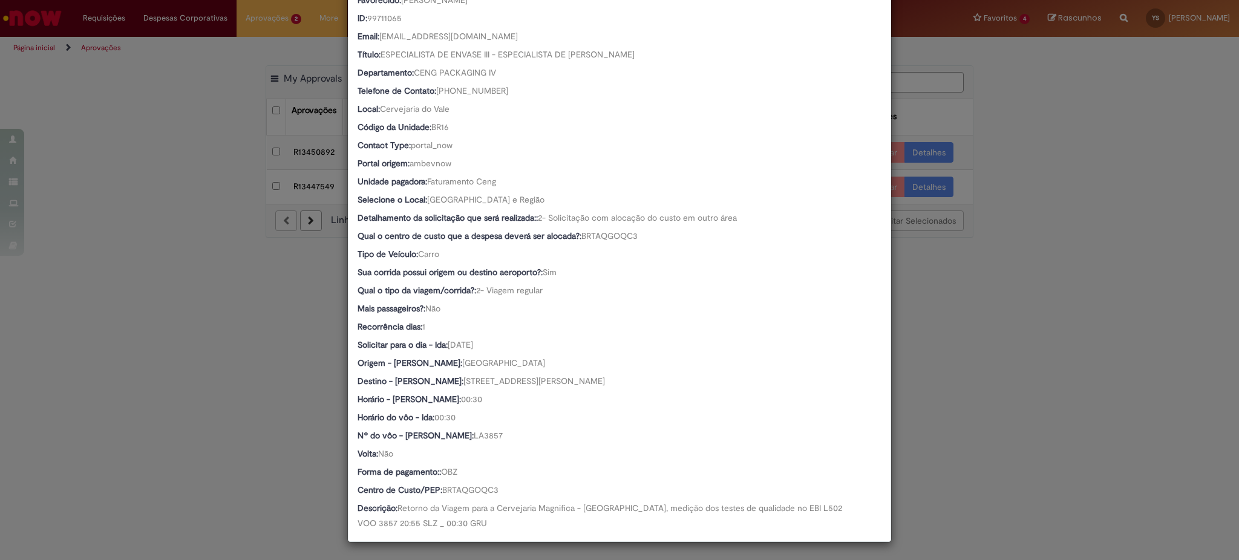
click at [1006, 390] on div "Detalhes da Aprovação Número R13455498 Oferta Reserva de Taxi Favorecido [PERSO…" at bounding box center [619, 280] width 1239 height 560
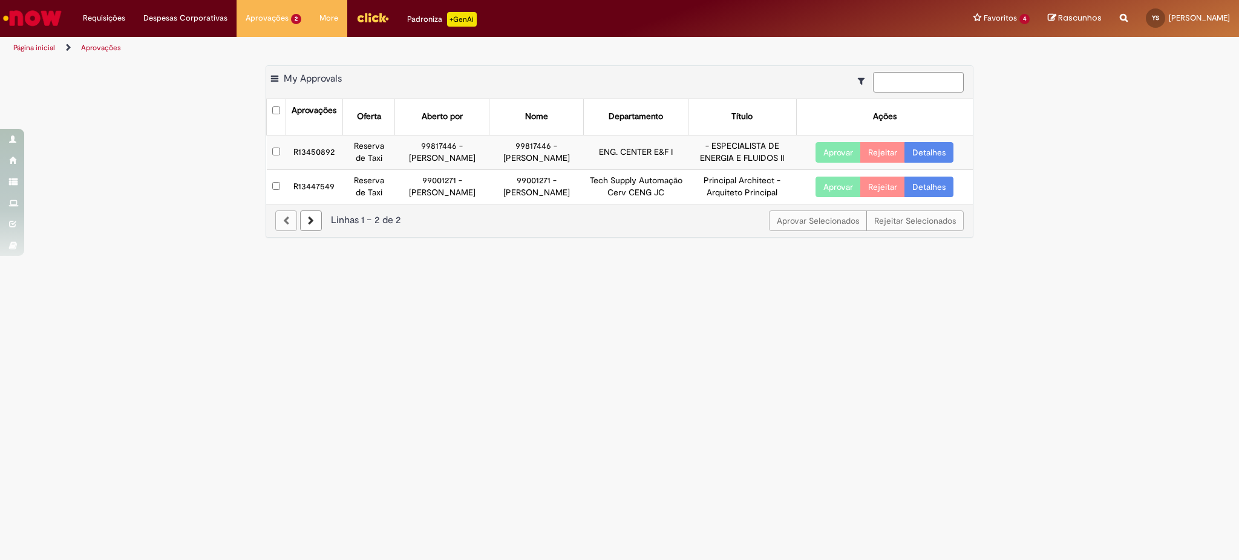
click at [924, 159] on link "Detalhes" at bounding box center [929, 152] width 49 height 21
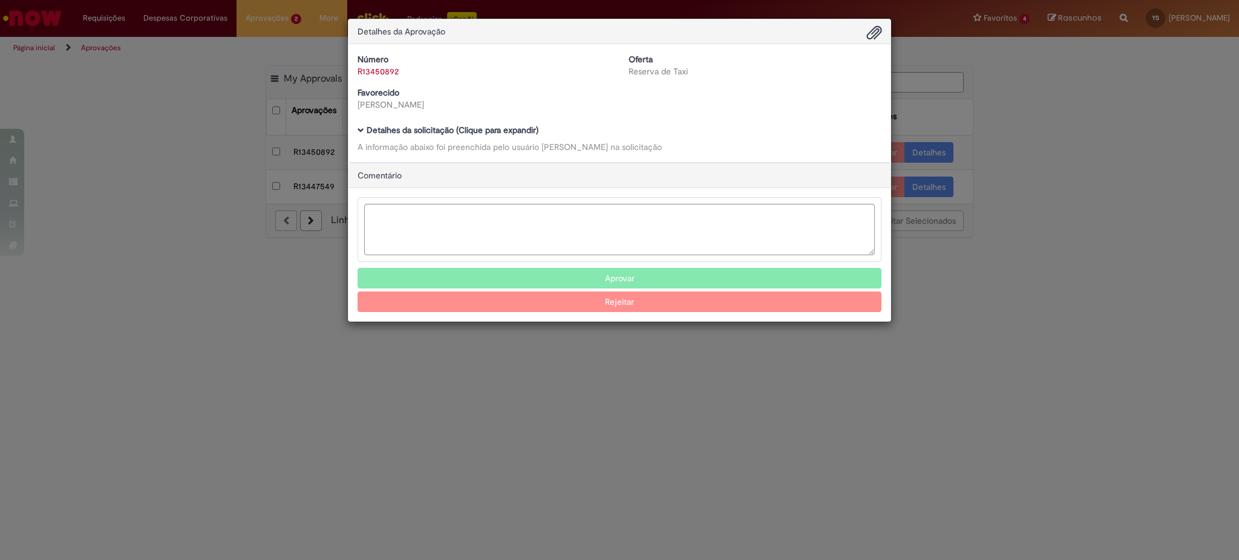
click at [491, 126] on b "Detalhes da solicitação (Clique para expandir)" at bounding box center [453, 130] width 172 height 11
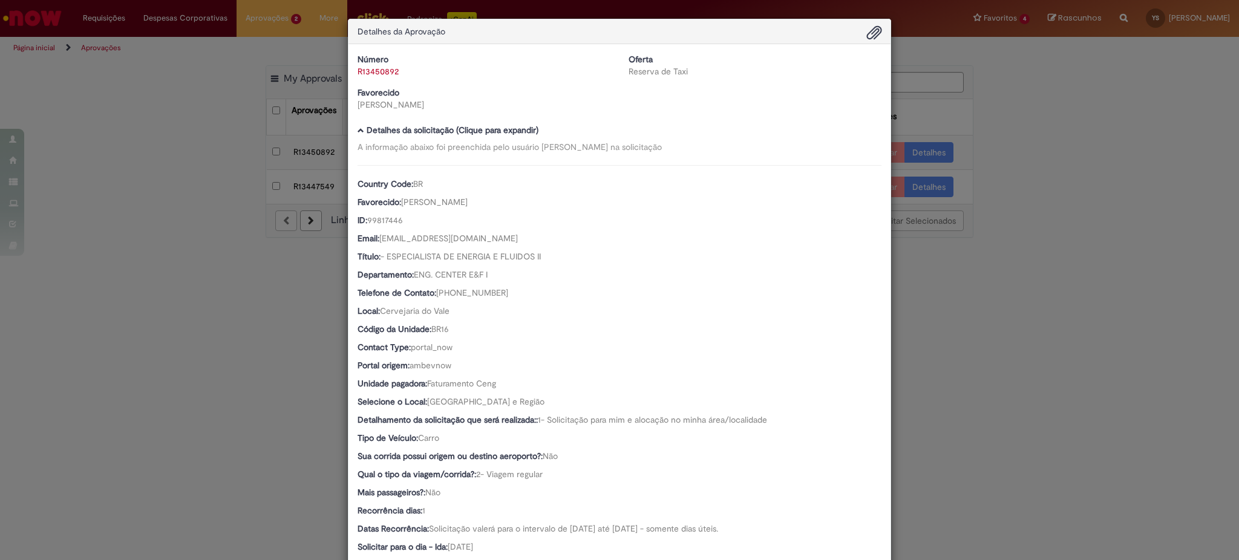
scroll to position [242, 0]
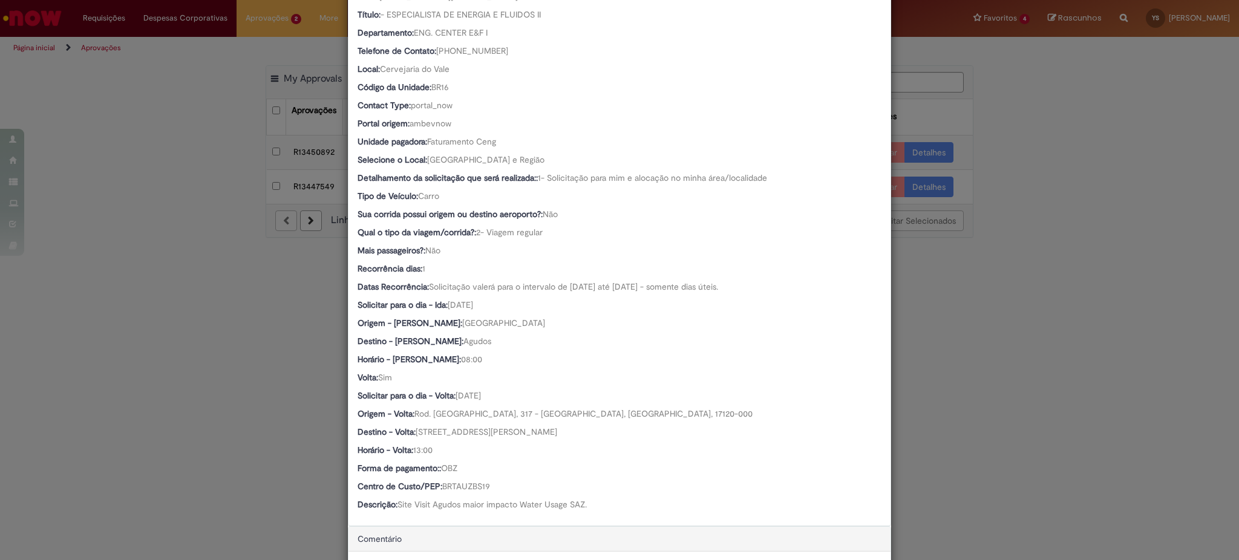
drag, startPoint x: 186, startPoint y: 239, endPoint x: 186, endPoint y: 221, distance: 18.2
click at [185, 239] on div "Detalhes da Aprovação Número R13450892 Oferta Reserva de Taxi Favorecido [PERSO…" at bounding box center [619, 280] width 1239 height 560
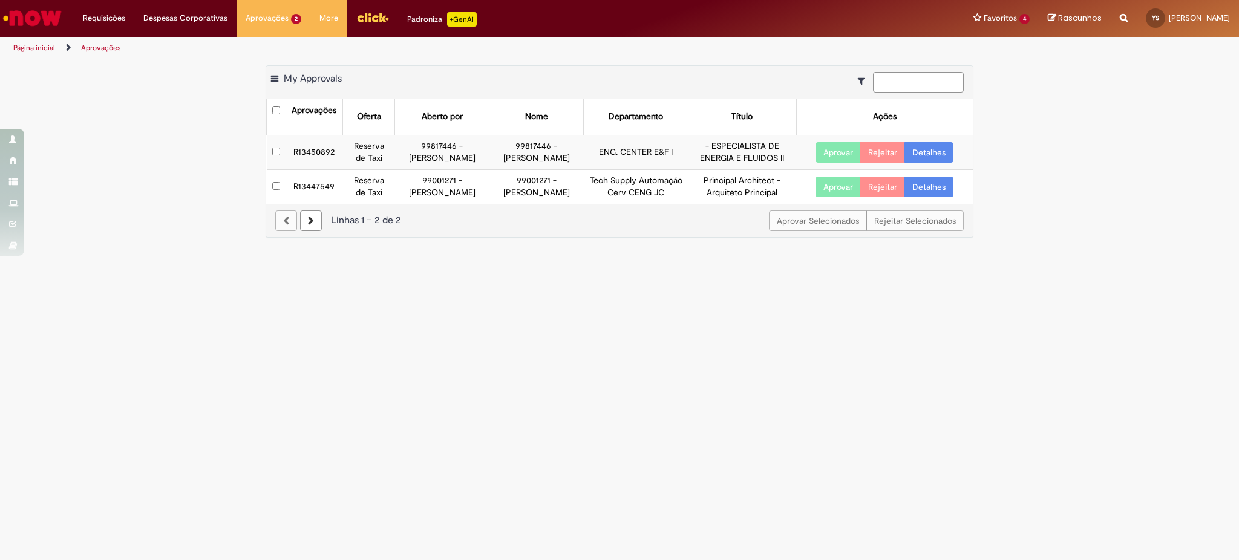
drag, startPoint x: 177, startPoint y: 182, endPoint x: 177, endPoint y: 13, distance: 168.8
click at [177, 182] on div "Exportar como PDF Exportar como Excel Exportar como CSV My Approvals Aprovações…" at bounding box center [619, 157] width 1239 height 185
